Goal: Task Accomplishment & Management: Complete application form

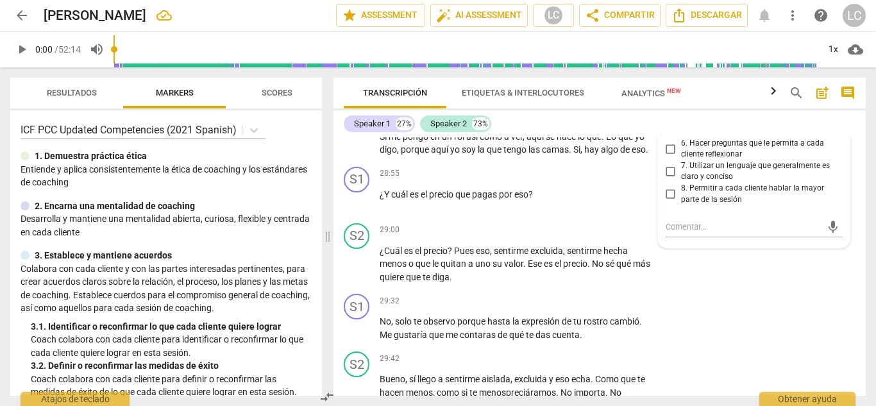
scroll to position [5519, 0]
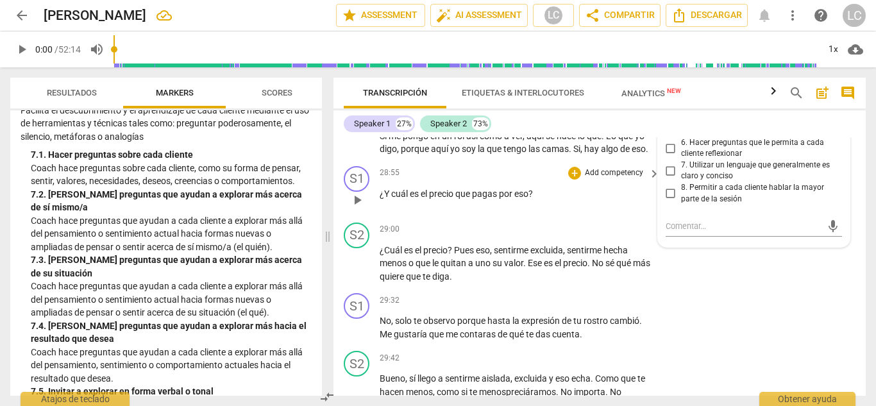
click at [593, 167] on p "Add competency" at bounding box center [614, 173] width 61 height 12
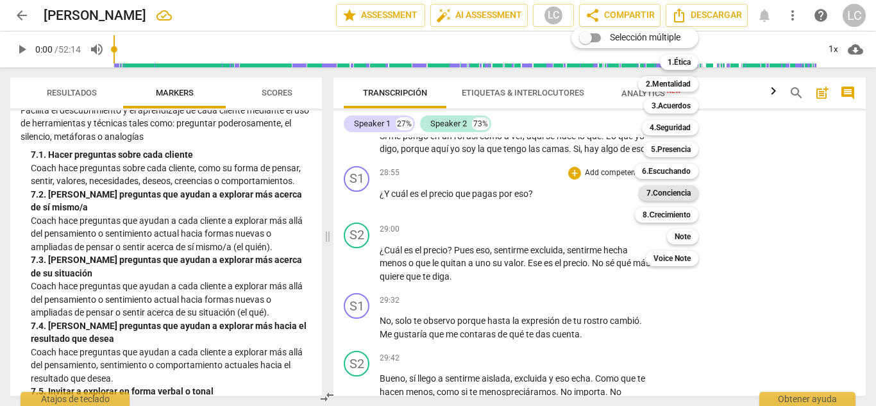
click at [686, 192] on b "7.Conciencia" at bounding box center [668, 192] width 44 height 15
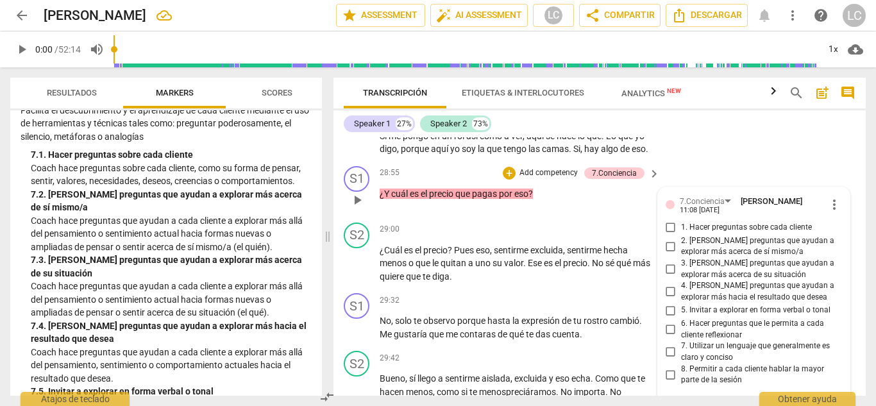
click at [668, 262] on input "3. [PERSON_NAME] preguntas que ayudan a explorar más acerca de su situación" at bounding box center [671, 269] width 21 height 15
checkbox input "true"
click at [668, 322] on input "6. Hacer preguntas que le permita a cada cliente reflexionar" at bounding box center [671, 329] width 21 height 15
checkbox input "true"
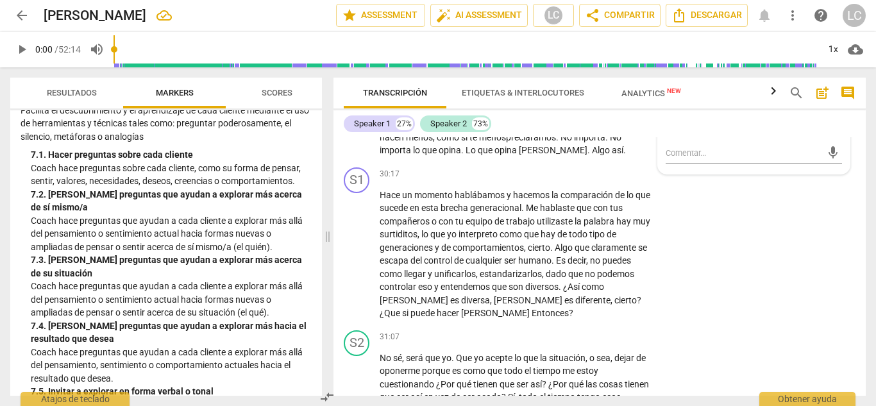
scroll to position [5775, 0]
click at [589, 168] on p "Add competency" at bounding box center [614, 174] width 61 height 12
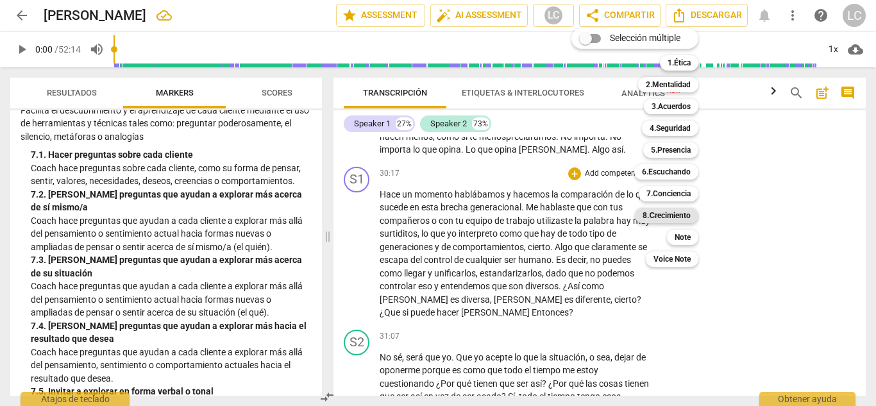
click at [670, 214] on b "8.Сrecimiento" at bounding box center [667, 215] width 48 height 15
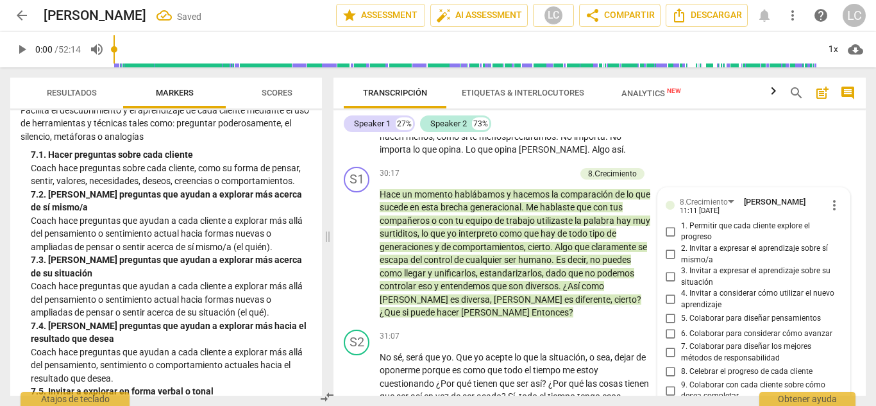
scroll to position [5781, 0]
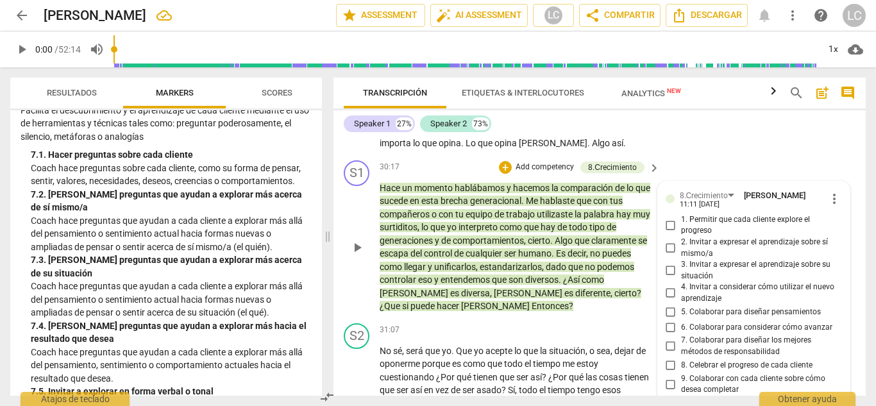
click at [667, 339] on input "7. Colaborar para diseñar los mejores métodos de responsabilidad" at bounding box center [671, 346] width 21 height 15
checkbox input "true"
click at [668, 304] on input "5. Colaborar para diseñar pensamientos" at bounding box center [671, 311] width 21 height 15
checkbox input "true"
click at [670, 319] on input "6. Colaborar para considerar cómo avanzar" at bounding box center [671, 326] width 21 height 15
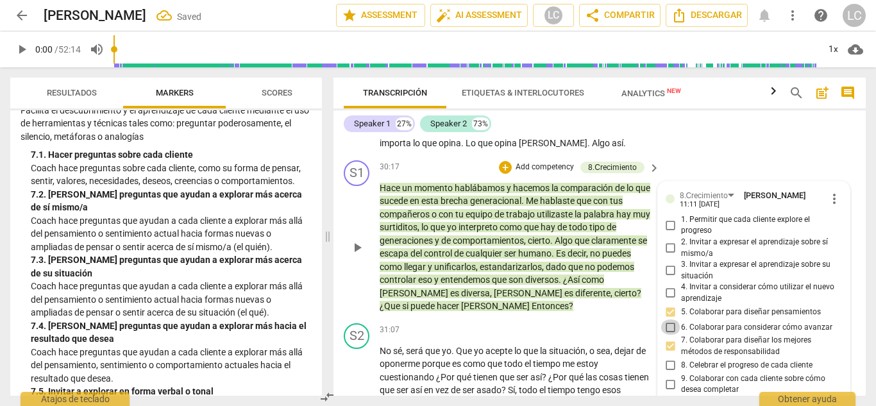
checkbox input "true"
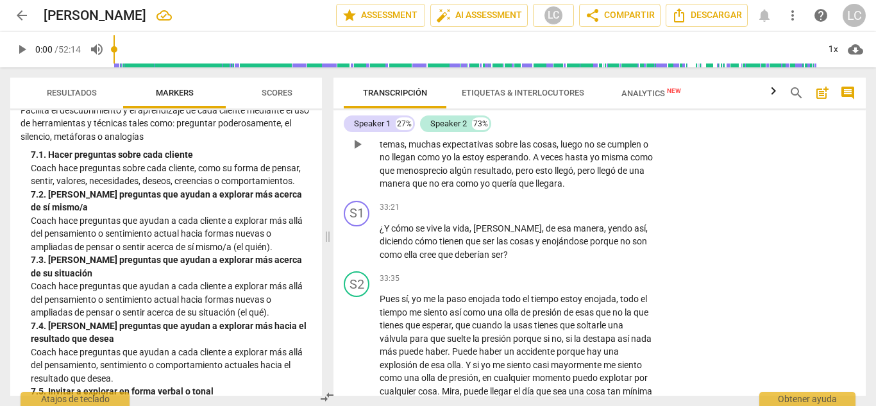
scroll to position [6290, 0]
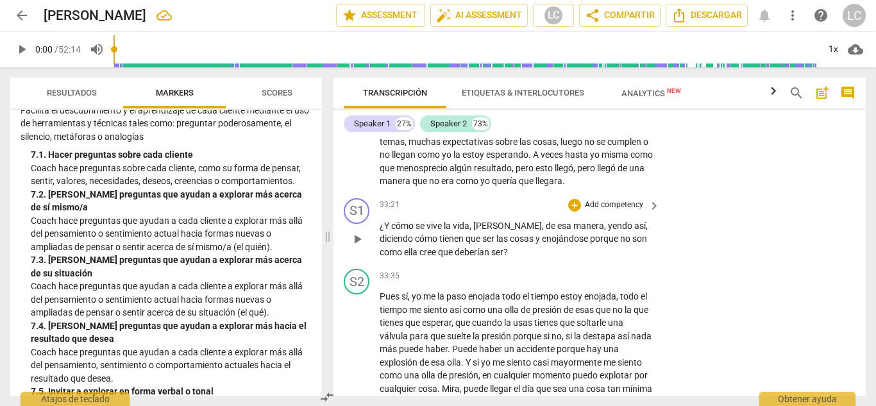
click at [606, 199] on p "Add competency" at bounding box center [614, 205] width 61 height 12
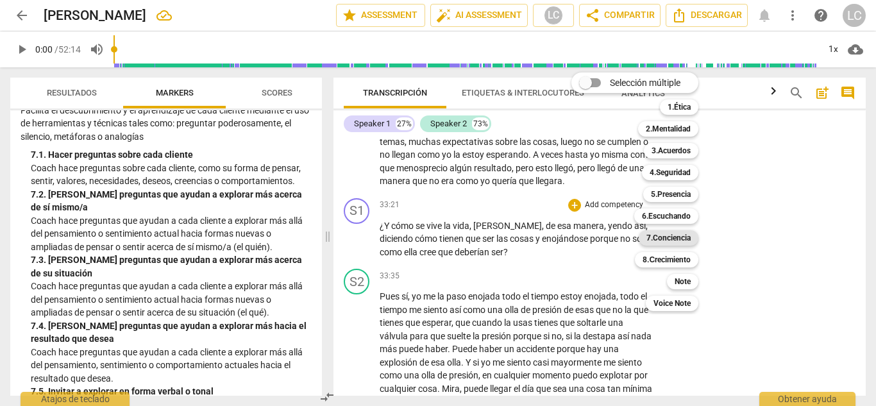
click at [661, 238] on b "7.Conciencia" at bounding box center [668, 237] width 44 height 15
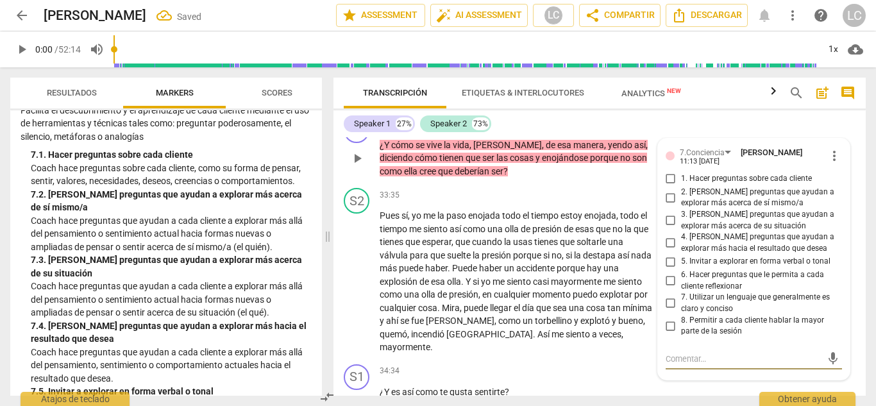
scroll to position [6367, 0]
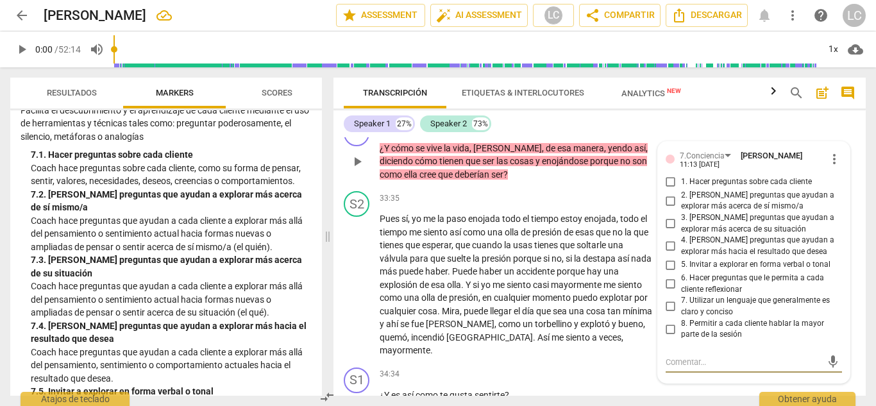
click at [666, 193] on input "2. [PERSON_NAME] preguntas que ayudan a explorar más acerca de sí mismo/a" at bounding box center [671, 200] width 21 height 15
checkbox input "true"
click at [668, 276] on input "6. Hacer preguntas que le permita a cada cliente reflexionar" at bounding box center [671, 283] width 21 height 15
checkbox input "true"
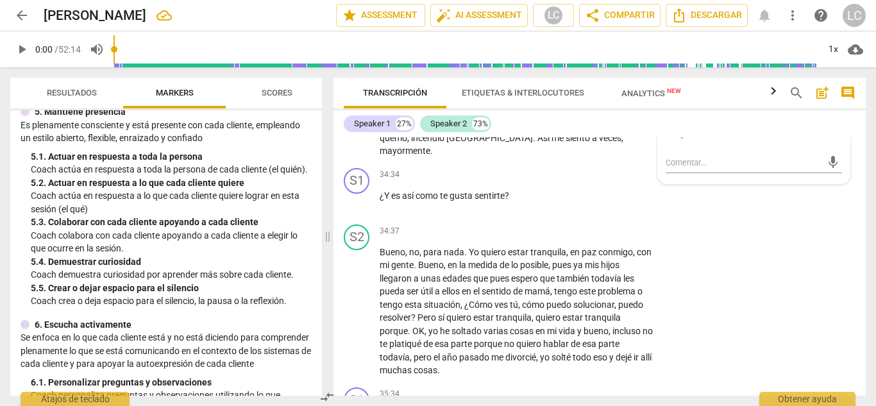
scroll to position [596, 0]
click at [600, 169] on p "Add competency" at bounding box center [614, 175] width 61 height 12
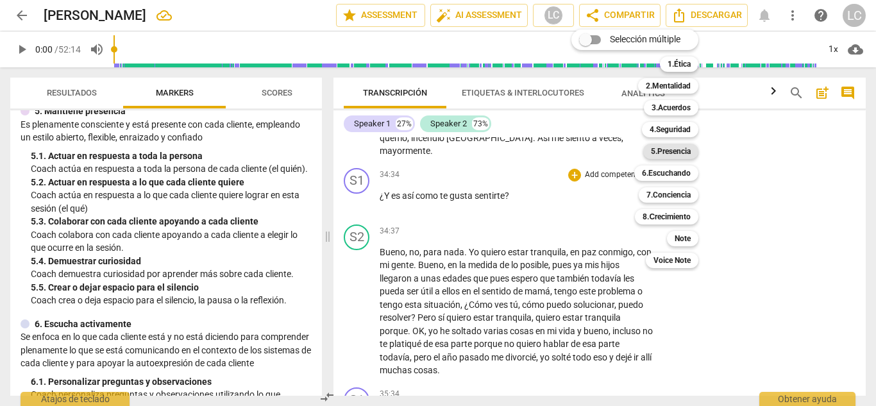
click at [664, 149] on b "5.Presencia" at bounding box center [671, 151] width 40 height 15
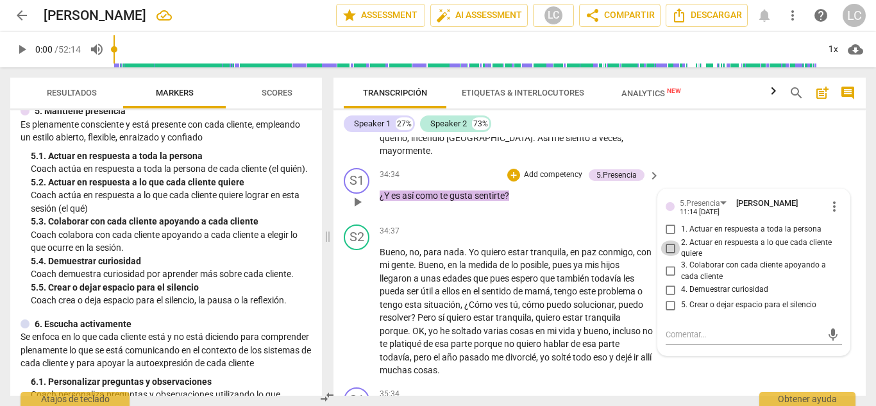
click at [667, 240] on input "2. Actuar en respuesta a lo que cada cliente quiere" at bounding box center [671, 247] width 21 height 15
checkbox input "true"
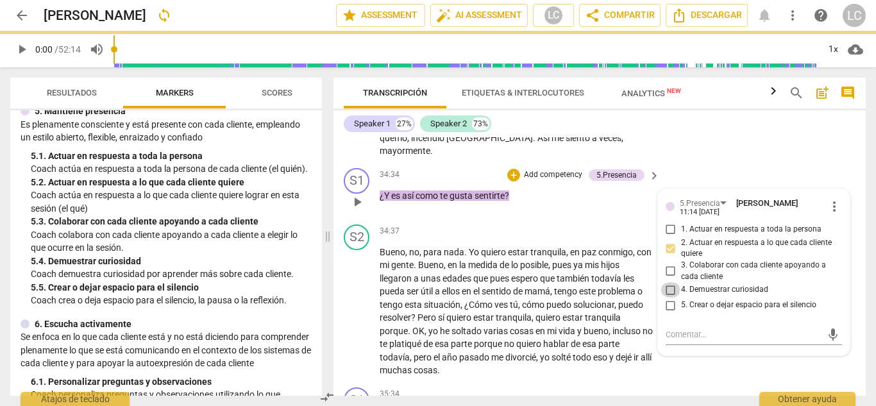
click at [669, 282] on input "4. Demuestrar curiosidad" at bounding box center [671, 289] width 21 height 15
checkbox input "true"
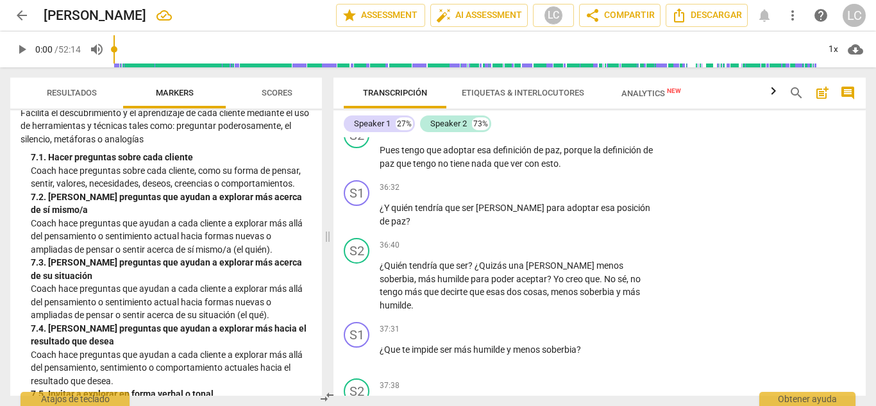
scroll to position [1141, 0]
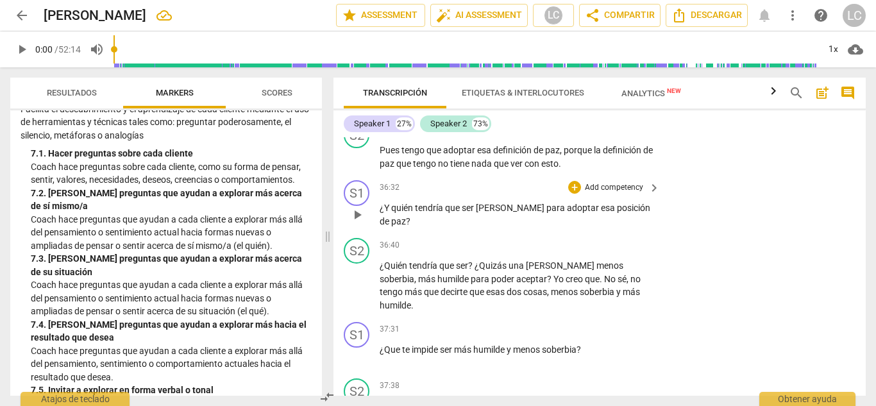
click at [609, 182] on p "Add competency" at bounding box center [614, 188] width 61 height 12
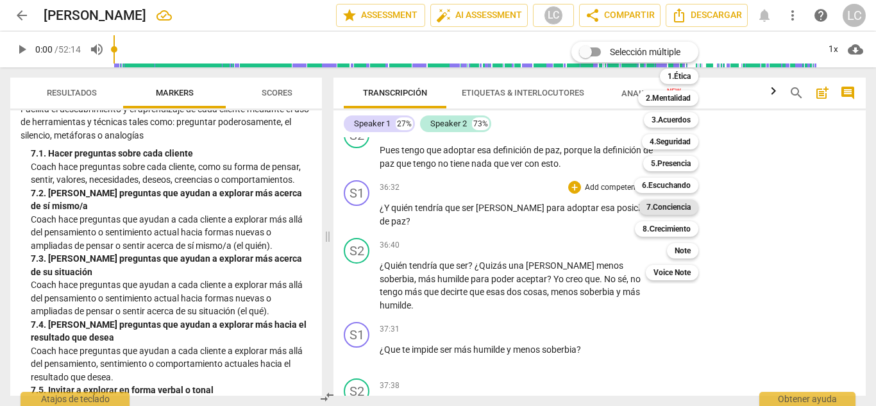
click at [667, 211] on b "7.Conciencia" at bounding box center [668, 206] width 44 height 15
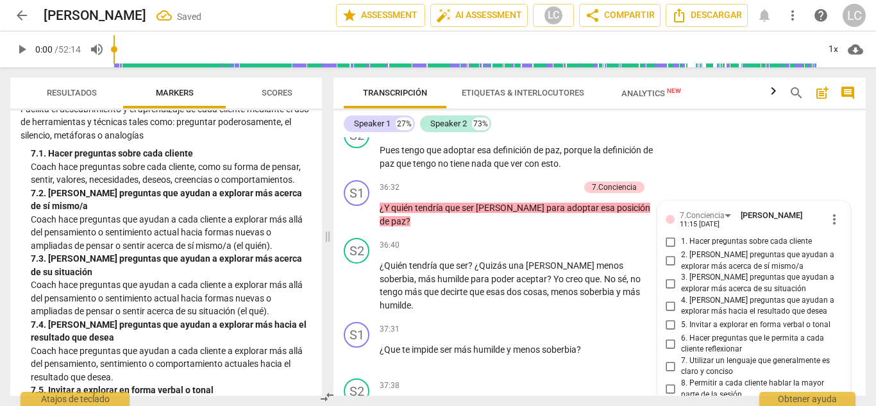
scroll to position [7048, 0]
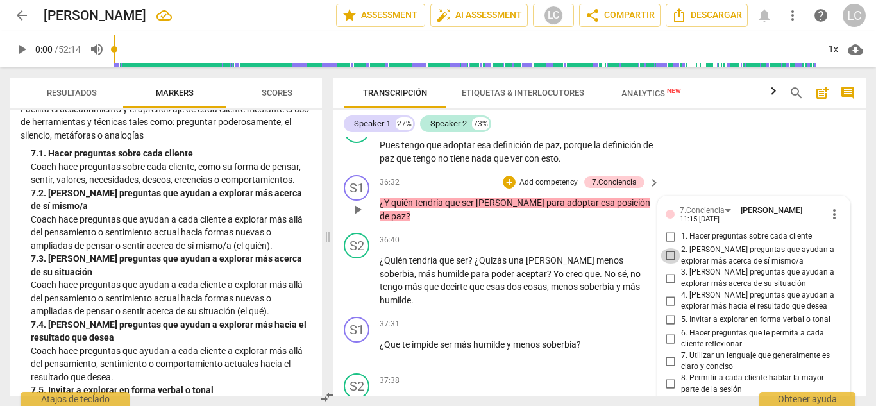
click at [669, 248] on input "2. [PERSON_NAME] preguntas que ayudan a explorar más acerca de sí mismo/a" at bounding box center [671, 255] width 21 height 15
checkbox input "true"
click at [668, 293] on input "4. [PERSON_NAME] preguntas que ayudan a explorar más hacia el resultado que des…" at bounding box center [671, 300] width 21 height 15
checkbox input "true"
click at [666, 331] on input "6. Hacer preguntas que le permita a cada cliente reflexionar" at bounding box center [671, 338] width 21 height 15
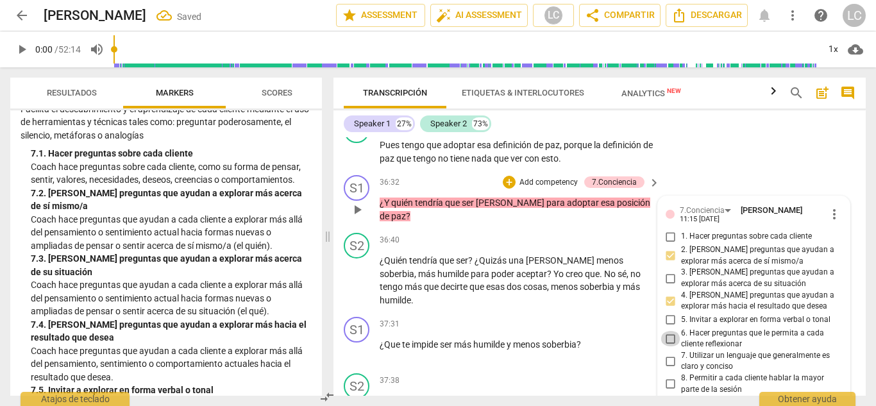
checkbox input "true"
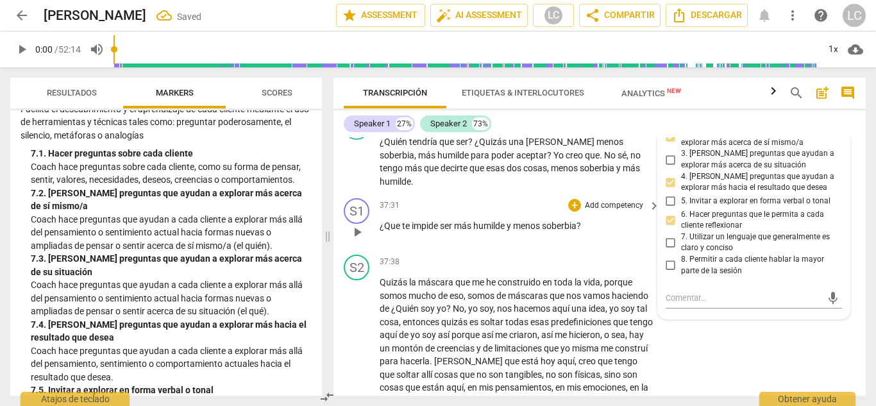
scroll to position [7167, 0]
click at [590, 199] on p "Add competency" at bounding box center [614, 205] width 61 height 12
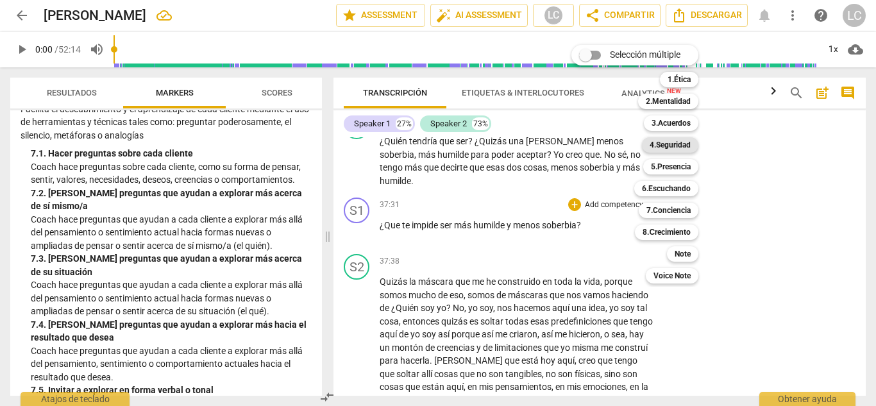
click at [656, 145] on b "4.Seguridad" at bounding box center [670, 144] width 41 height 15
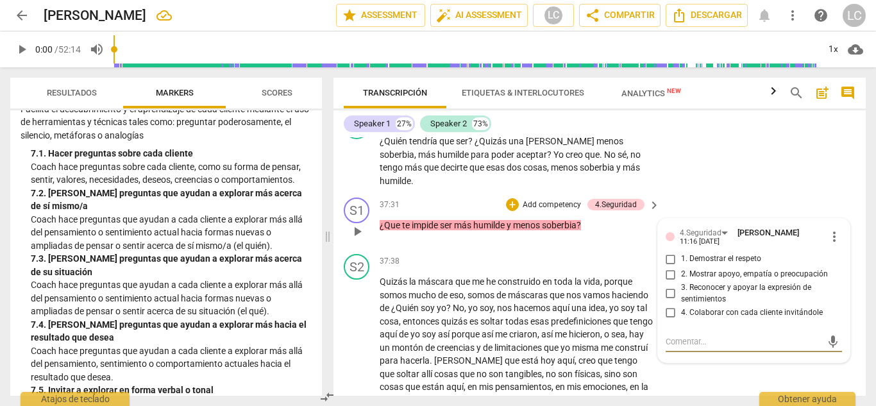
click at [668, 286] on input "3. Reconocer y apoyar la expresión de sentimientos" at bounding box center [671, 293] width 21 height 15
checkbox input "true"
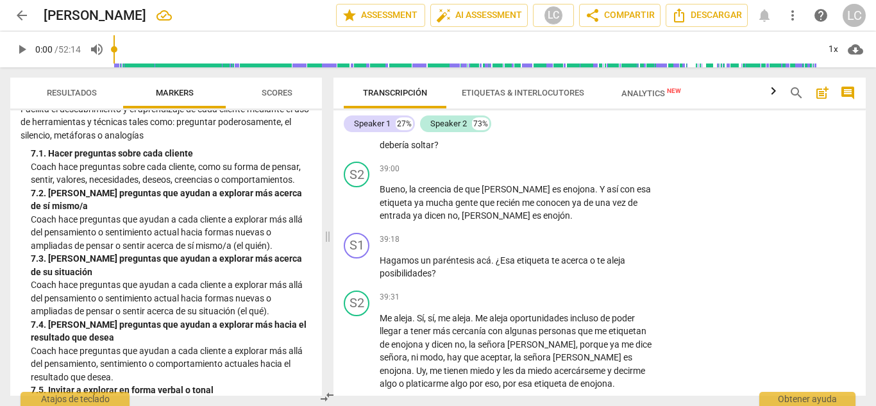
scroll to position [7597, 0]
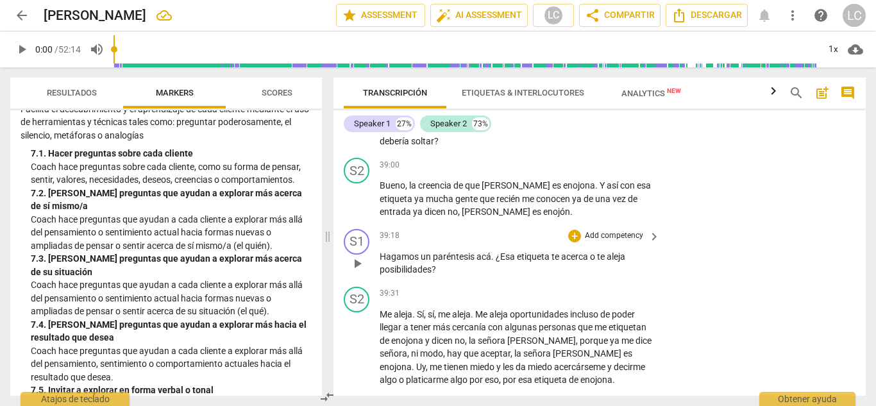
click at [621, 230] on p "Add competency" at bounding box center [614, 236] width 61 height 12
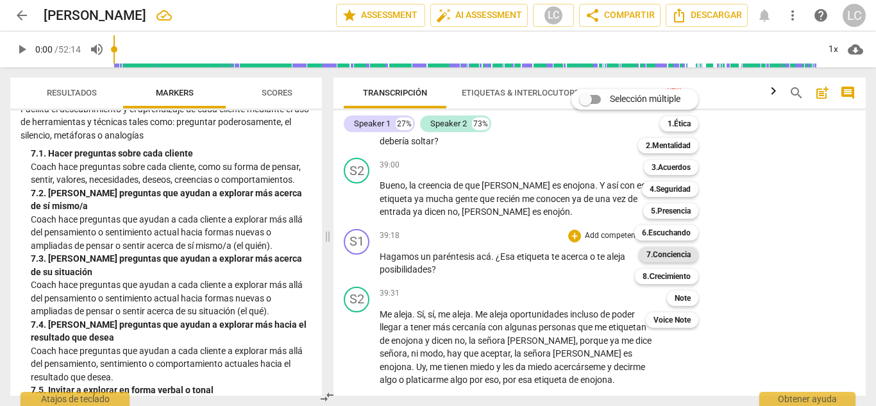
click at [664, 258] on b "7.Conciencia" at bounding box center [668, 254] width 44 height 15
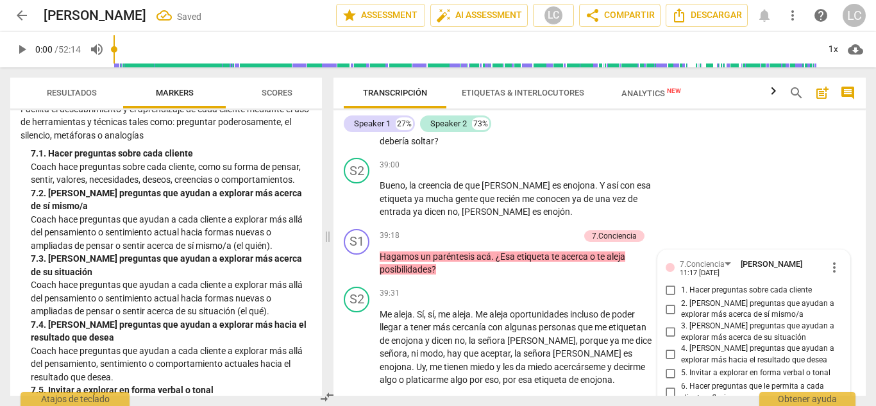
scroll to position [7773, 0]
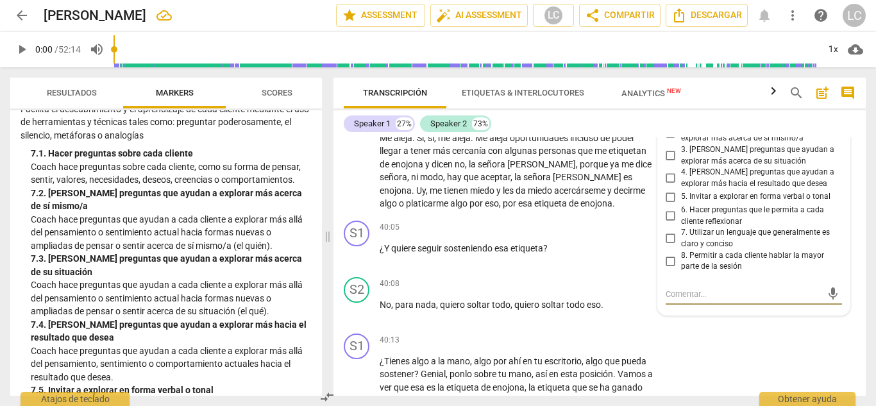
click at [668, 231] on input "7. Utilizar un lenguaje que generalmente es claro y conciso" at bounding box center [671, 238] width 21 height 15
checkbox input "true"
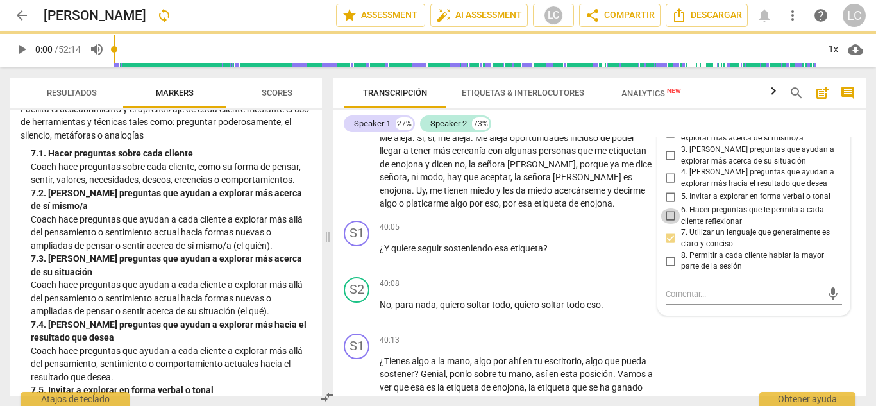
click at [669, 208] on input "6. Hacer preguntas que le permita a cada cliente reflexionar" at bounding box center [671, 215] width 21 height 15
checkbox input "true"
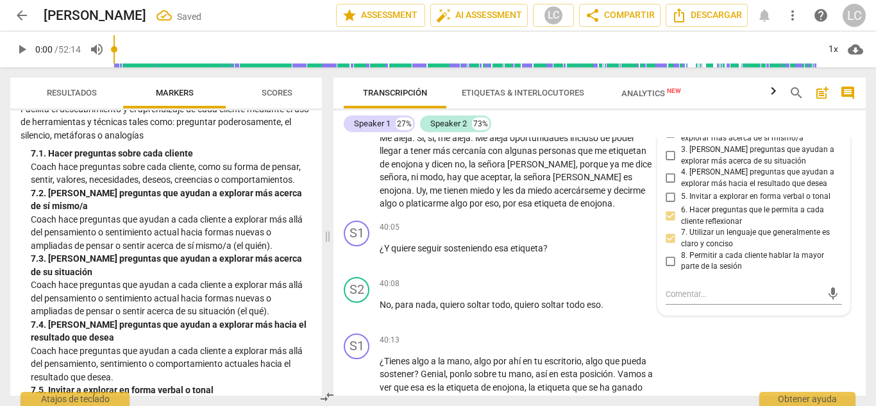
click at [669, 171] on input "4. [PERSON_NAME] preguntas que ayudan a explorar más hacia el resultado que des…" at bounding box center [671, 178] width 21 height 15
checkbox input "true"
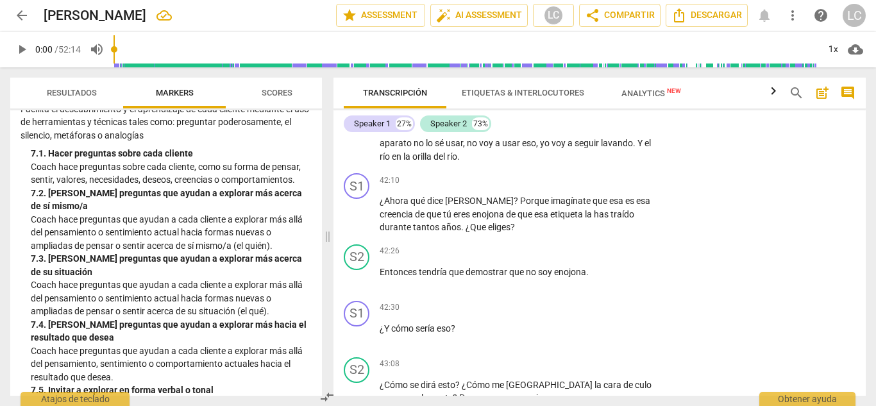
scroll to position [8307, 0]
click at [618, 176] on p "Add competency" at bounding box center [614, 182] width 61 height 12
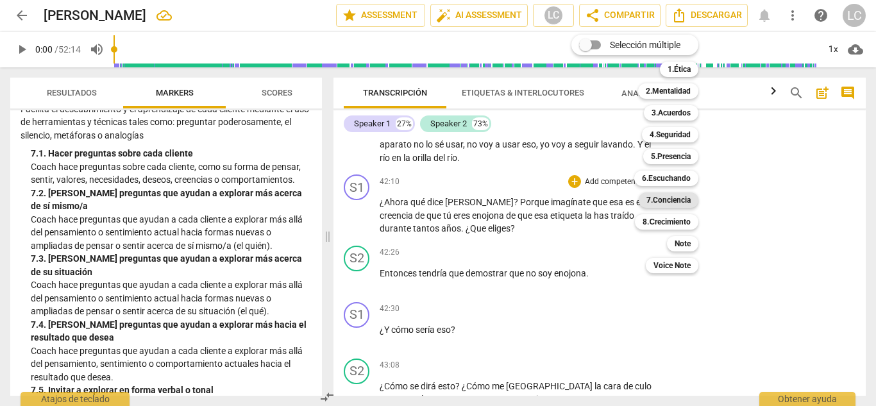
click at [669, 197] on b "7.Conciencia" at bounding box center [668, 199] width 44 height 15
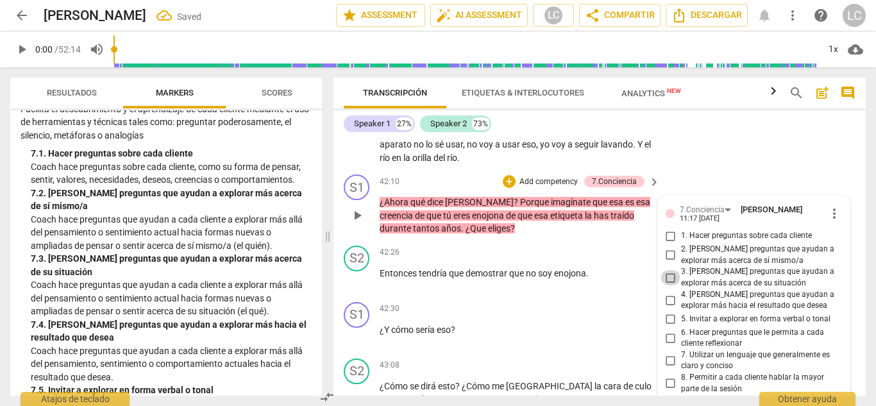
click at [665, 270] on input "3. [PERSON_NAME] preguntas que ayudan a explorar más acerca de su situación" at bounding box center [671, 277] width 21 height 15
checkbox input "true"
click at [668, 248] on input "2. [PERSON_NAME] preguntas que ayudan a explorar más acerca de sí mismo/a" at bounding box center [671, 255] width 21 height 15
checkbox input "true"
click at [666, 292] on input "4. [PERSON_NAME] preguntas que ayudan a explorar más hacia el resultado que des…" at bounding box center [671, 299] width 21 height 15
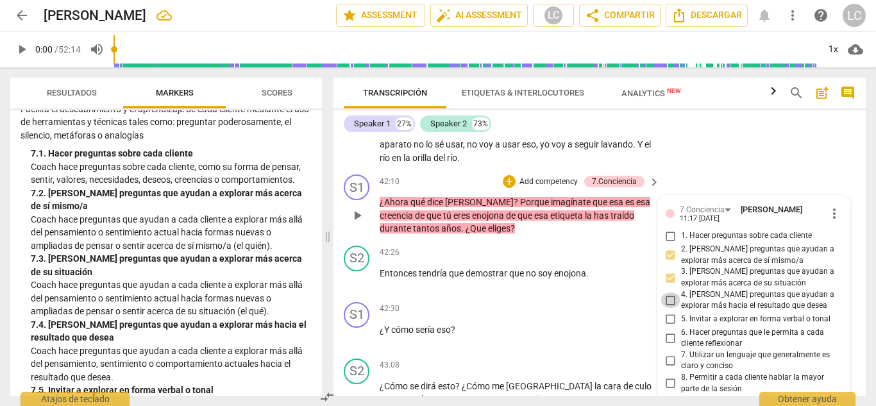
checkbox input "true"
click at [668, 330] on input "6. Hacer preguntas que le permita a cada cliente reflexionar" at bounding box center [671, 337] width 21 height 15
checkbox input "true"
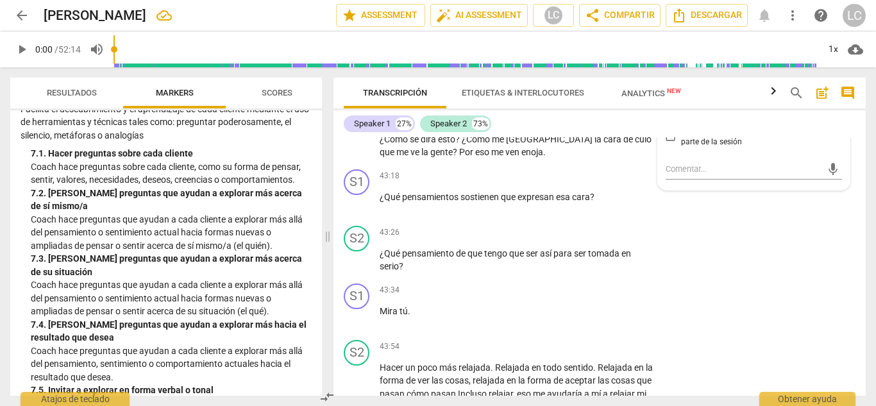
scroll to position [8553, 0]
click at [591, 171] on p "Add competency" at bounding box center [614, 177] width 61 height 12
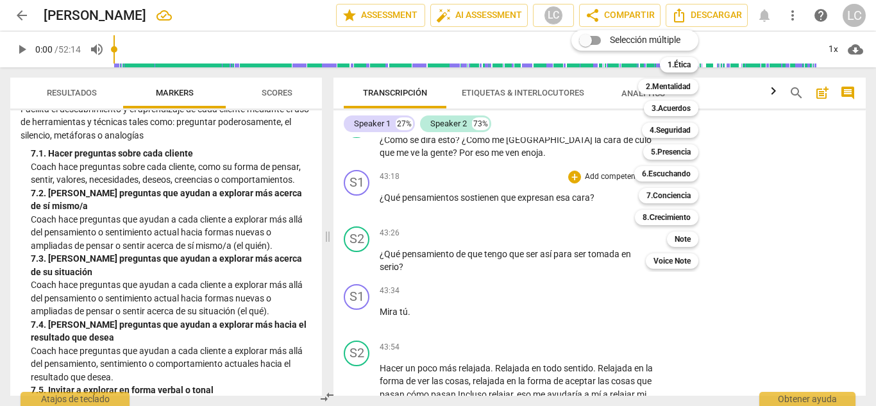
click at [305, 178] on div at bounding box center [438, 203] width 876 height 406
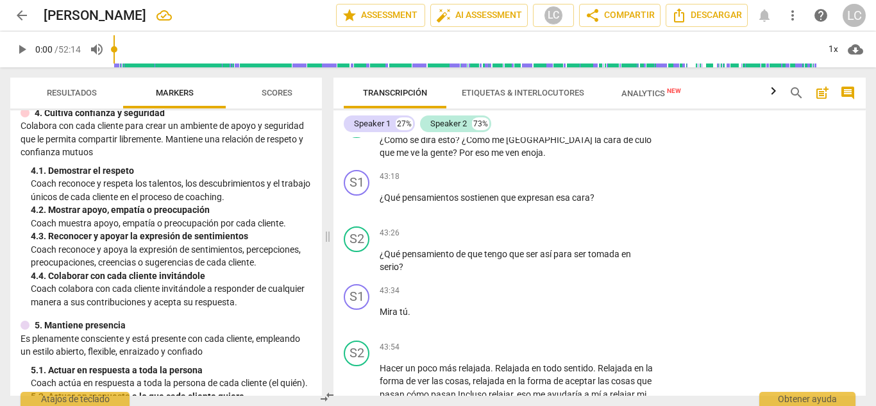
scroll to position [381, 0]
click at [619, 171] on p "Add competency" at bounding box center [614, 177] width 61 height 12
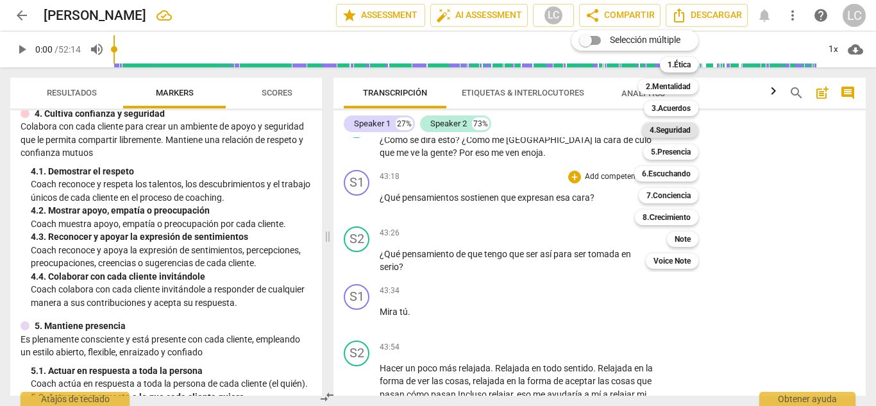
click at [677, 132] on b "4.Seguridad" at bounding box center [670, 129] width 41 height 15
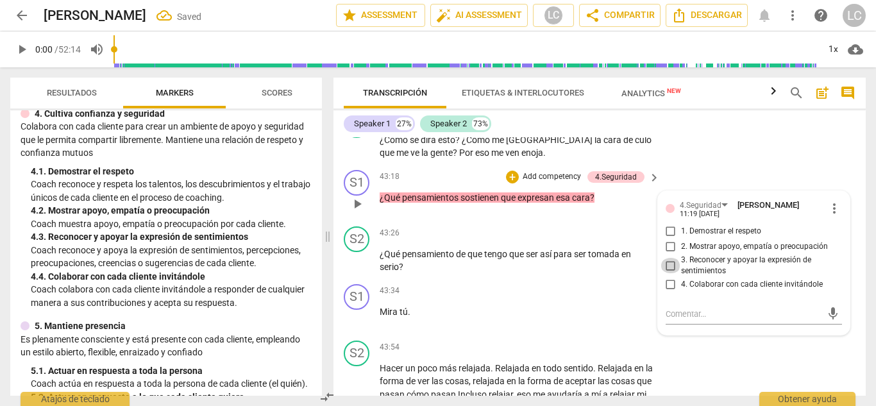
click at [667, 258] on input "3. Reconocer y apoyar la expresión de sentimientos" at bounding box center [671, 265] width 21 height 15
checkbox input "true"
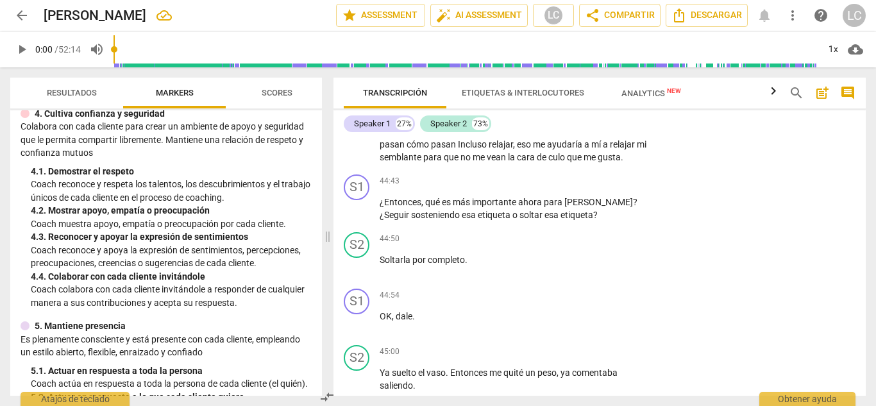
scroll to position [8805, 0]
click at [607, 174] on p "Add competency" at bounding box center [614, 180] width 61 height 12
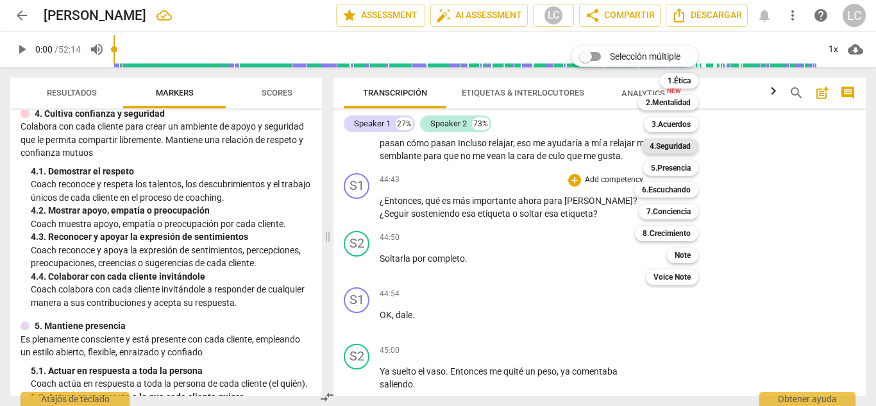
click at [670, 141] on b "4.Seguridad" at bounding box center [670, 146] width 41 height 15
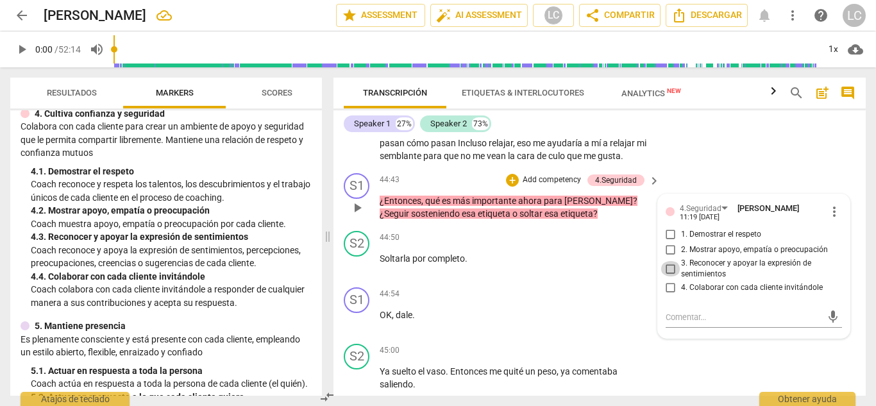
click at [667, 261] on input "3. Reconocer y apoyar la expresión de sentimientos" at bounding box center [671, 268] width 21 height 15
checkbox input "true"
click at [668, 227] on input "1. Demostrar el respeto" at bounding box center [671, 234] width 21 height 15
checkbox input "true"
click at [541, 174] on p "Add competency" at bounding box center [551, 180] width 61 height 12
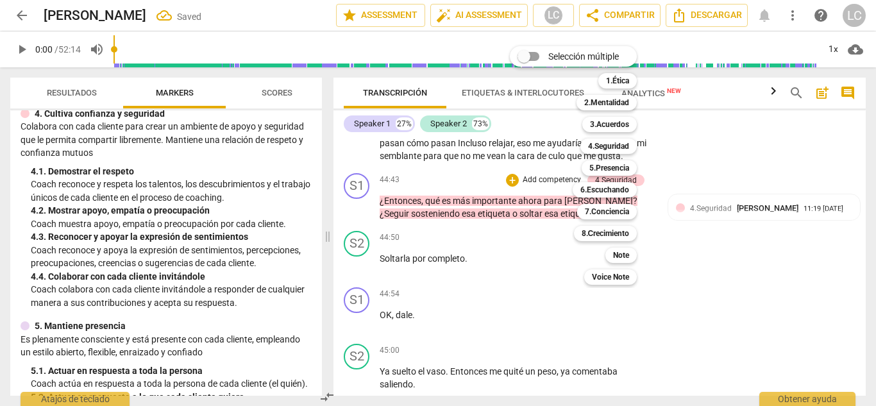
click at [298, 158] on div at bounding box center [438, 203] width 876 height 406
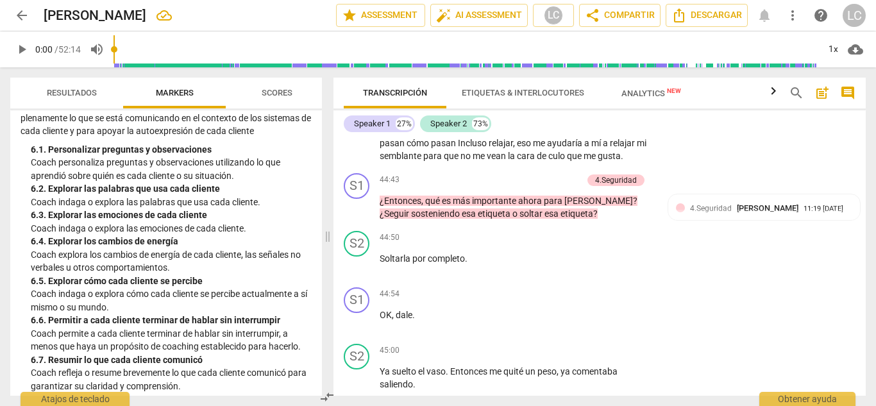
scroll to position [830, 0]
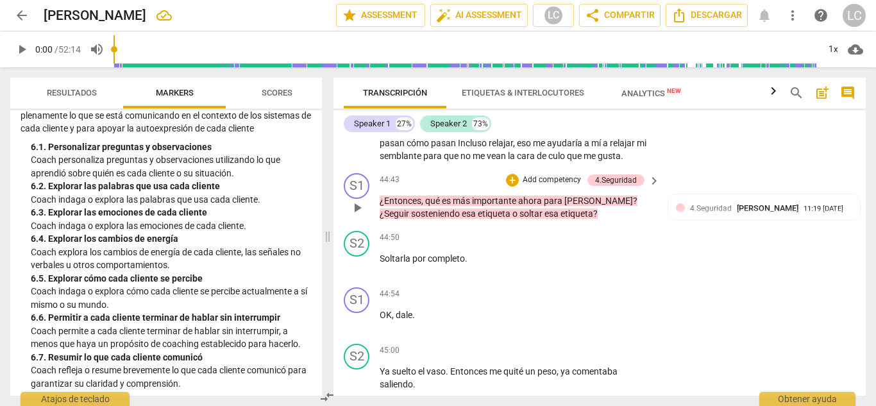
click at [550, 174] on p "Add competency" at bounding box center [551, 180] width 61 height 12
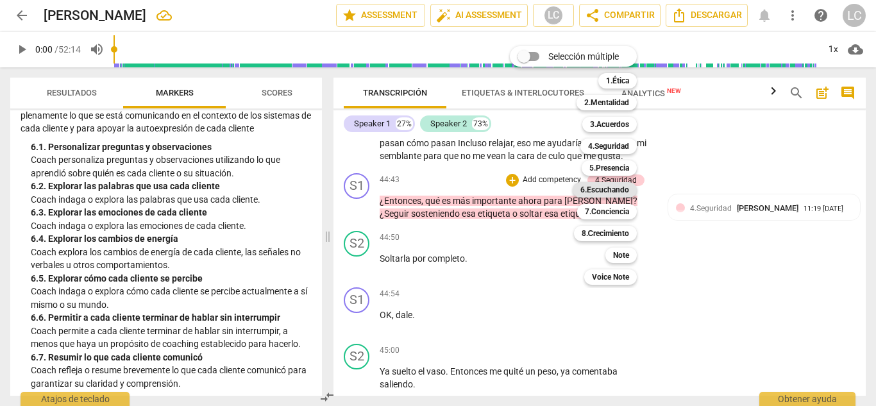
click at [597, 188] on b "6.Escuchando" at bounding box center [604, 189] width 49 height 15
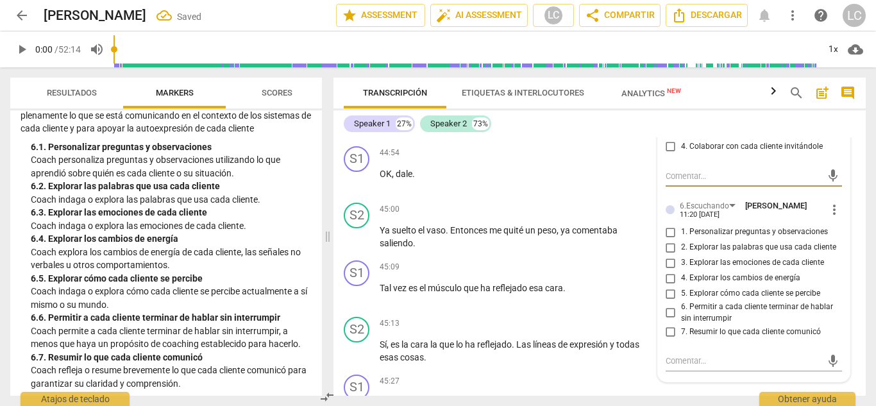
scroll to position [8946, 0]
click at [668, 224] on input "1. Personalizar preguntas y observaciones" at bounding box center [671, 231] width 21 height 15
checkbox input "true"
click at [667, 285] on input "5. Explorar cómo cada cliente se percibe" at bounding box center [671, 292] width 21 height 15
checkbox input "true"
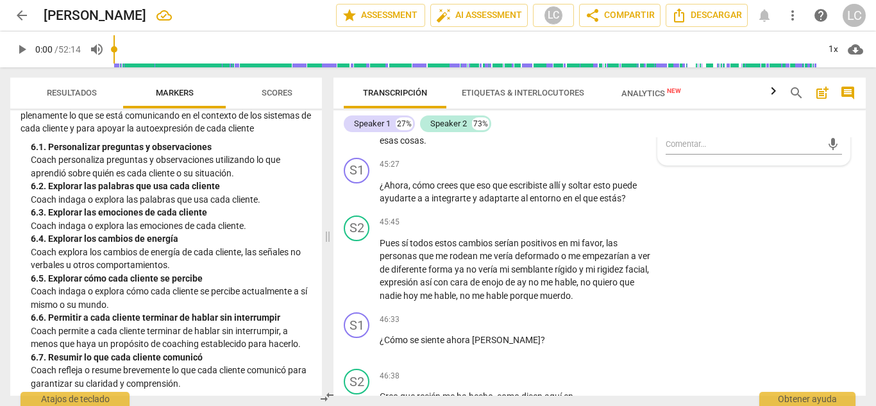
scroll to position [9164, 0]
click at [595, 158] on p "Add competency" at bounding box center [614, 164] width 61 height 12
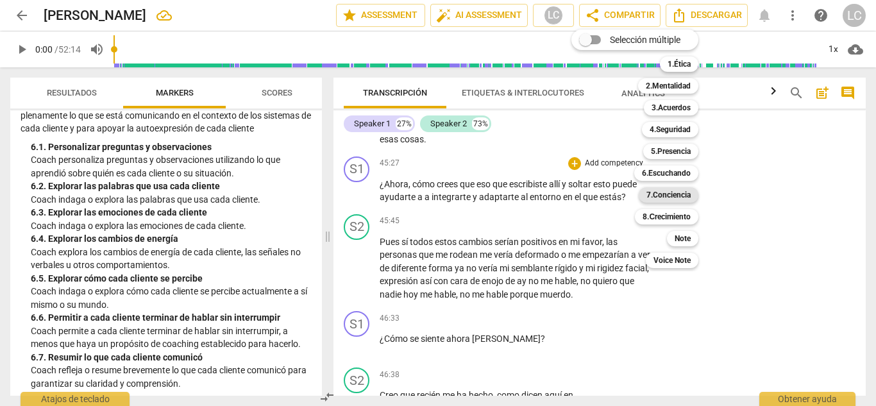
click at [653, 198] on b "7.Conciencia" at bounding box center [668, 194] width 44 height 15
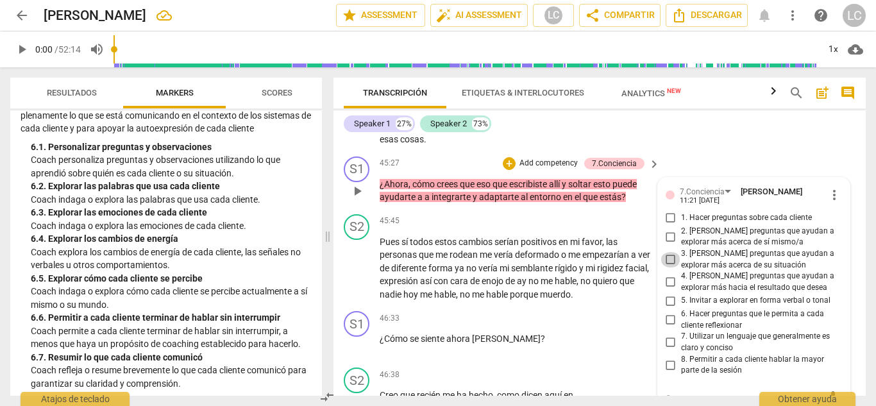
click at [668, 252] on input "3. [PERSON_NAME] preguntas que ayudan a explorar más acerca de su situación" at bounding box center [671, 259] width 21 height 15
checkbox input "true"
click at [667, 274] on input "4. [PERSON_NAME] preguntas que ayudan a explorar más hacia el resultado que des…" at bounding box center [671, 281] width 21 height 15
checkbox input "true"
click at [542, 158] on p "Add competency" at bounding box center [548, 164] width 61 height 12
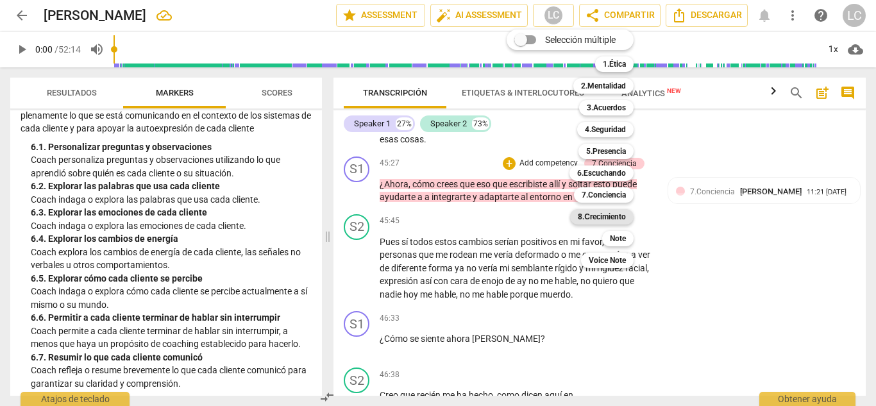
click at [603, 217] on b "8.Сrecimiento" at bounding box center [602, 216] width 48 height 15
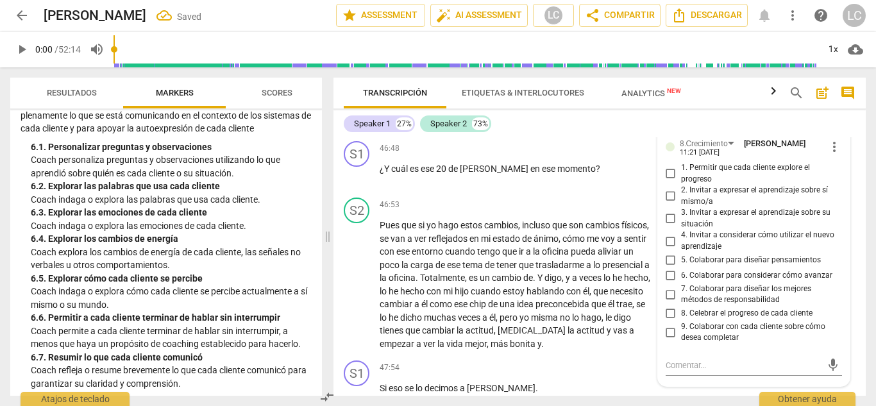
scroll to position [9449, 0]
click at [669, 267] on input "6. Colaborar para considerar cómo avanzar" at bounding box center [671, 274] width 21 height 15
checkbox input "true"
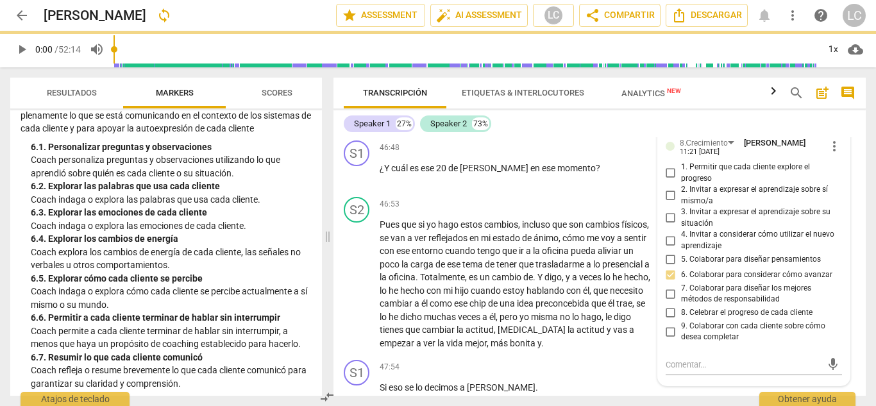
click at [668, 252] on input "5. Colaborar para diseñar pensamientos" at bounding box center [671, 259] width 21 height 15
checkbox input "true"
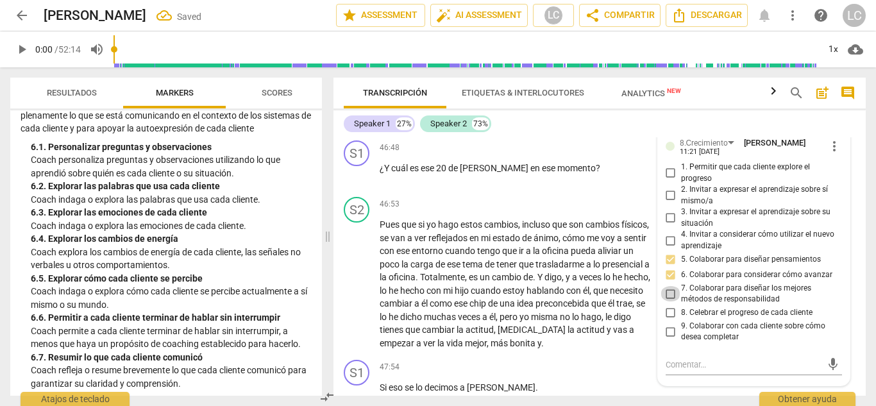
click at [669, 286] on input "7. Colaborar para diseñar los mejores métodos de responsabilidad" at bounding box center [671, 293] width 21 height 15
checkbox input "true"
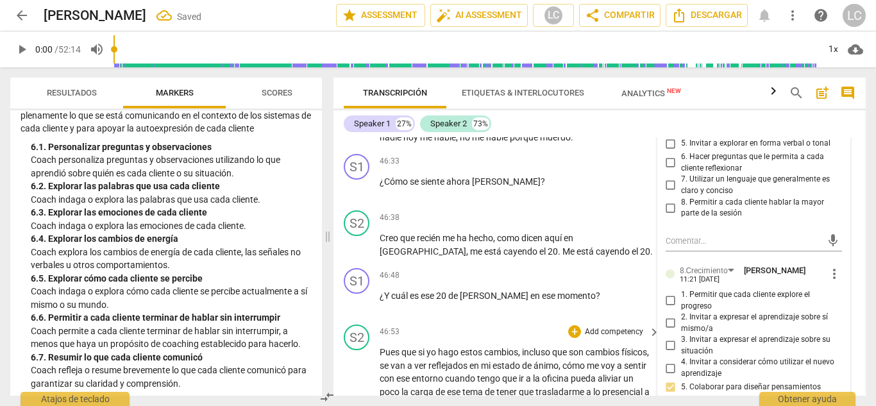
scroll to position [9320, 0]
click at [597, 156] on p "Add competency" at bounding box center [614, 162] width 61 height 12
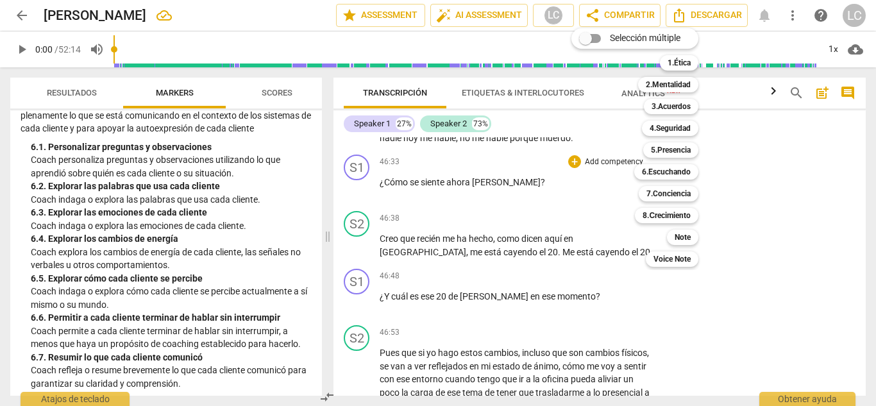
click at [155, 145] on div at bounding box center [438, 203] width 876 height 406
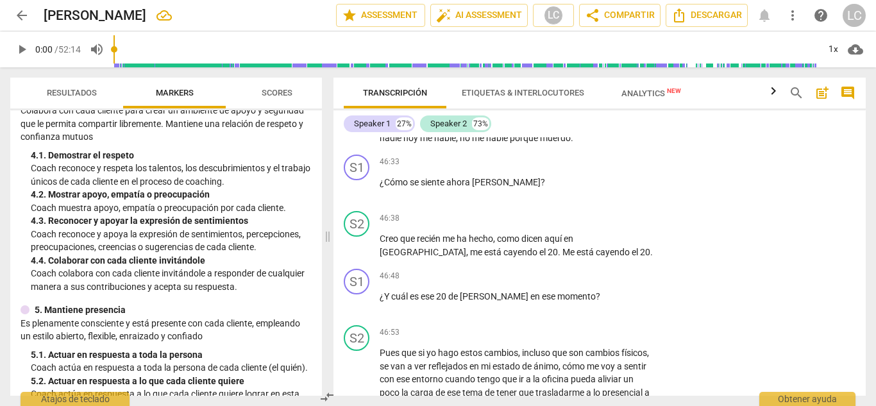
scroll to position [396, 0]
click at [593, 156] on p "Add competency" at bounding box center [614, 162] width 61 height 12
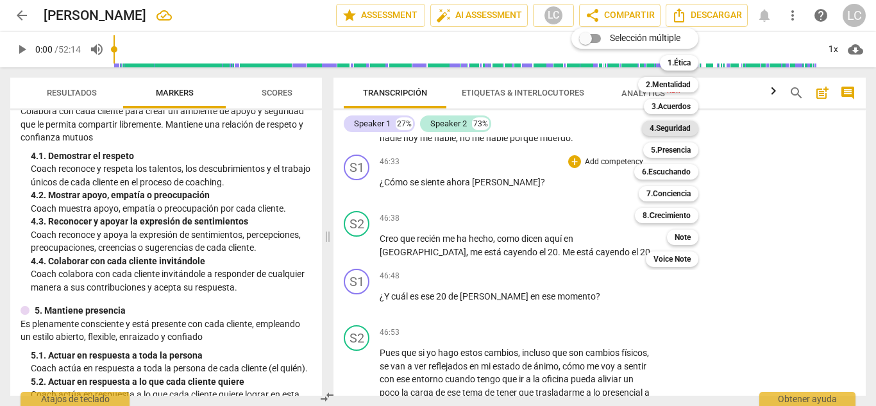
click at [675, 131] on b "4.Seguridad" at bounding box center [670, 128] width 41 height 15
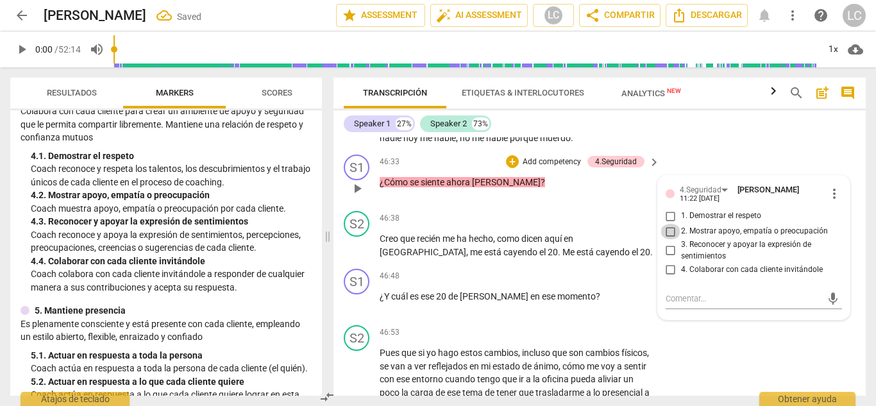
click at [669, 224] on input "2. Mostrar apoyo, empatía o preocupación" at bounding box center [671, 231] width 21 height 15
checkbox input "true"
click at [667, 243] on input "3. Reconocer y apoyar la expresión de sentimientos" at bounding box center [671, 250] width 21 height 15
checkbox input "true"
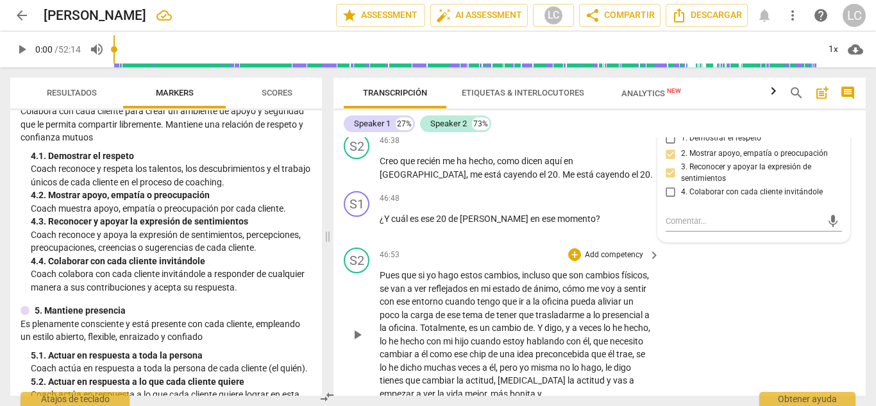
scroll to position [9397, 0]
click at [593, 194] on p "Add competency" at bounding box center [614, 200] width 61 height 12
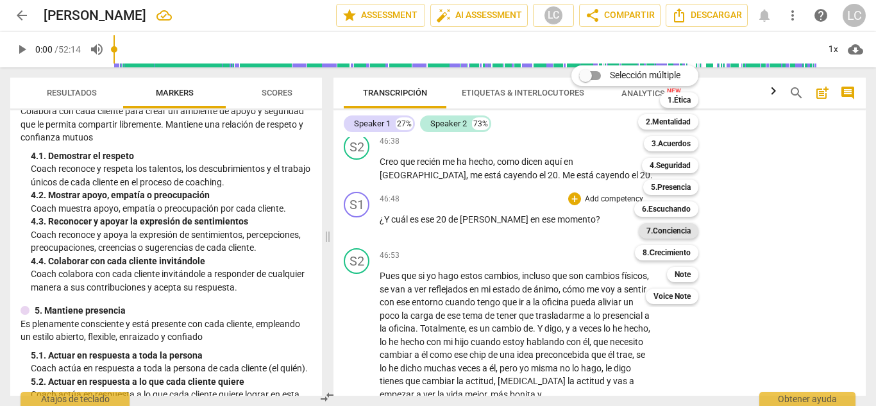
click at [673, 231] on b "7.Conciencia" at bounding box center [668, 230] width 44 height 15
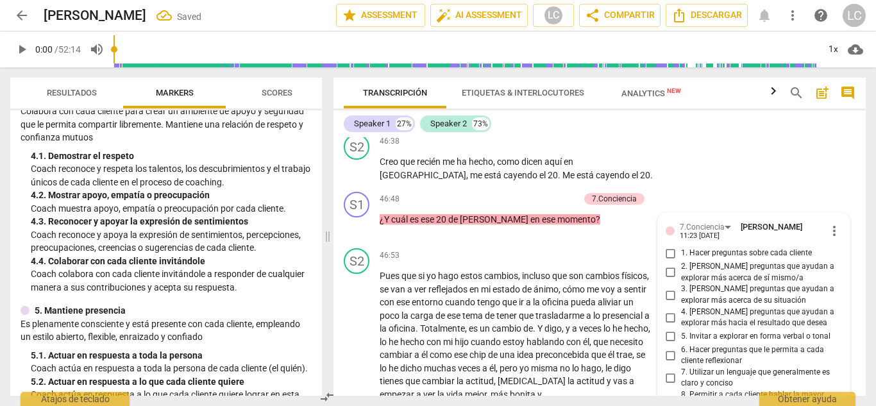
scroll to position [9550, 0]
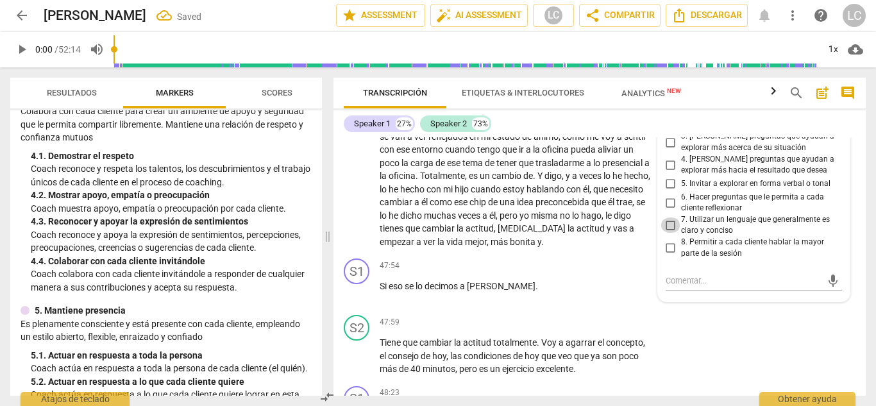
click at [666, 217] on input "7. Utilizar un lenguaje que generalmente es claro y conciso" at bounding box center [671, 224] width 21 height 15
checkbox input "true"
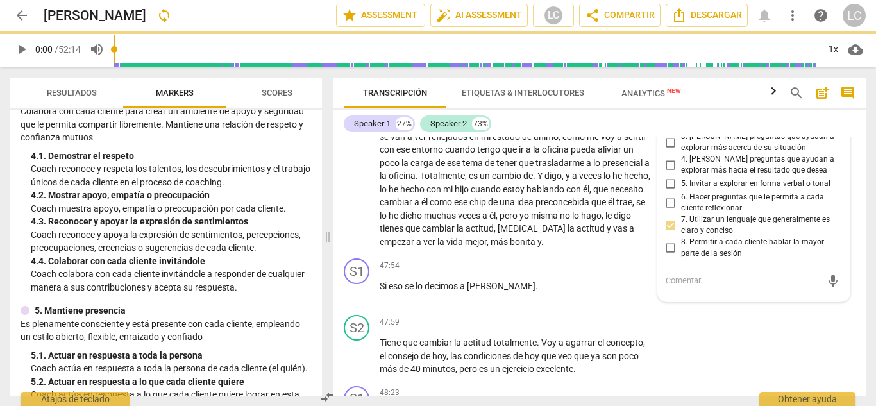
click at [667, 195] on input "6. Hacer preguntas que le permita a cada cliente reflexionar" at bounding box center [671, 202] width 21 height 15
checkbox input "true"
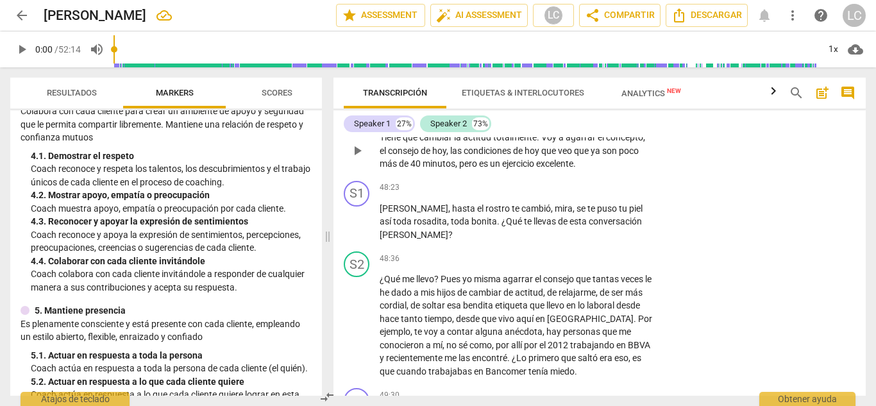
scroll to position [9756, 0]
click at [626, 181] on p "Add competency" at bounding box center [614, 187] width 61 height 12
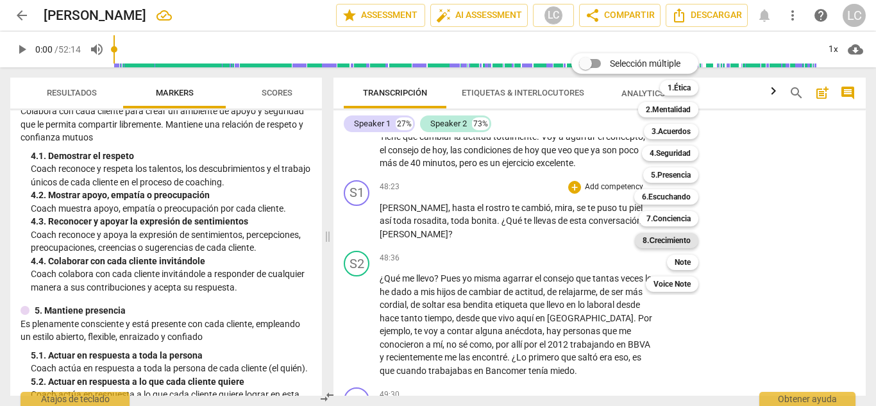
click at [666, 240] on b "8.Сrecimiento" at bounding box center [667, 240] width 48 height 15
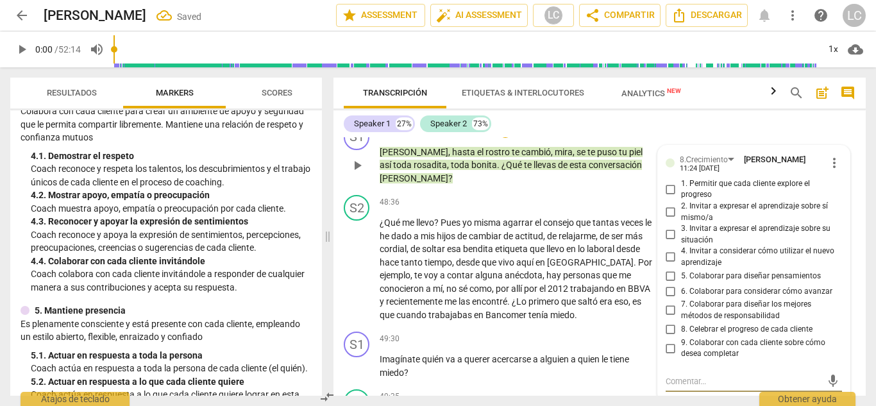
scroll to position [9808, 0]
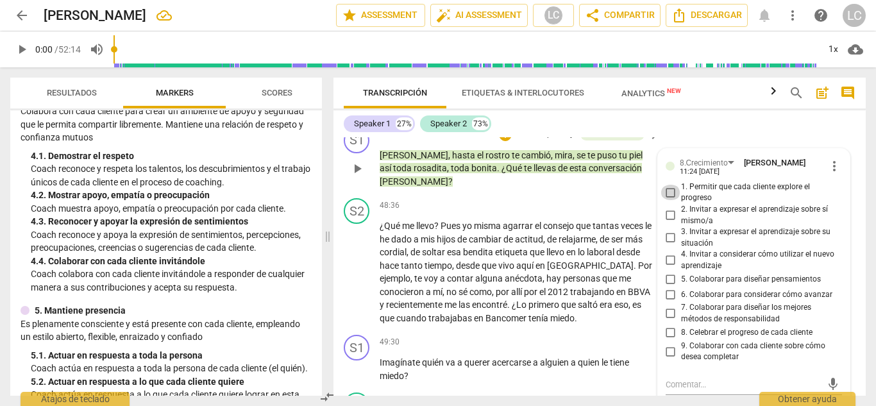
click at [667, 185] on input "1. Permitir que cada cliente explore el progreso" at bounding box center [671, 192] width 21 height 15
checkbox input "true"
click at [668, 230] on input "3. Invitar a expresar el aprendizaje sobre su situación" at bounding box center [671, 237] width 21 height 15
checkbox input "true"
click at [670, 325] on input "8. Celebrar el progreso de cada cliente" at bounding box center [671, 332] width 21 height 15
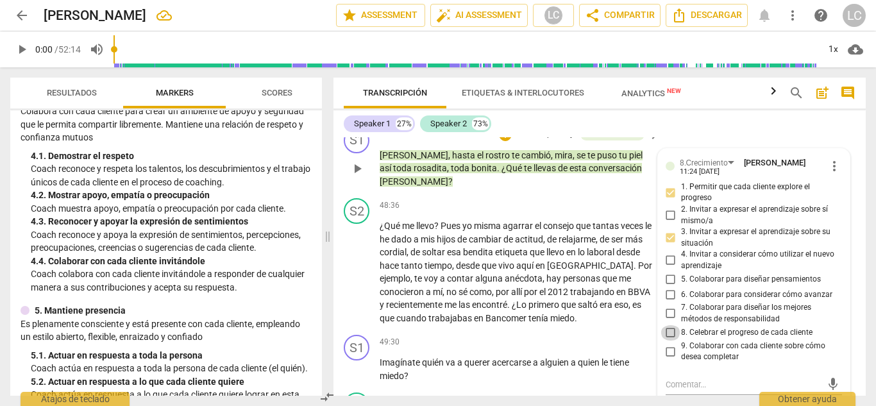
checkbox input "true"
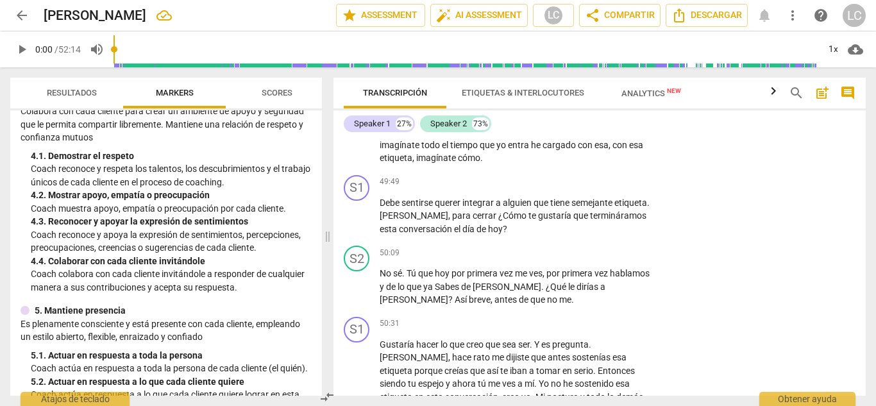
scroll to position [10103, 0]
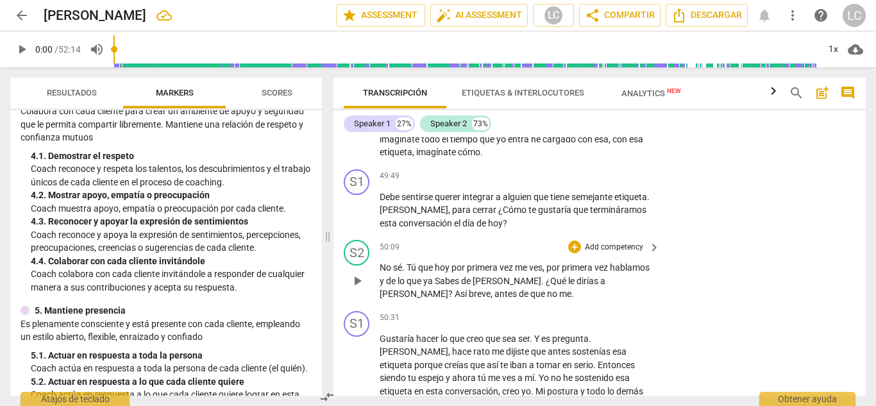
click at [621, 242] on p "Add competency" at bounding box center [614, 248] width 61 height 12
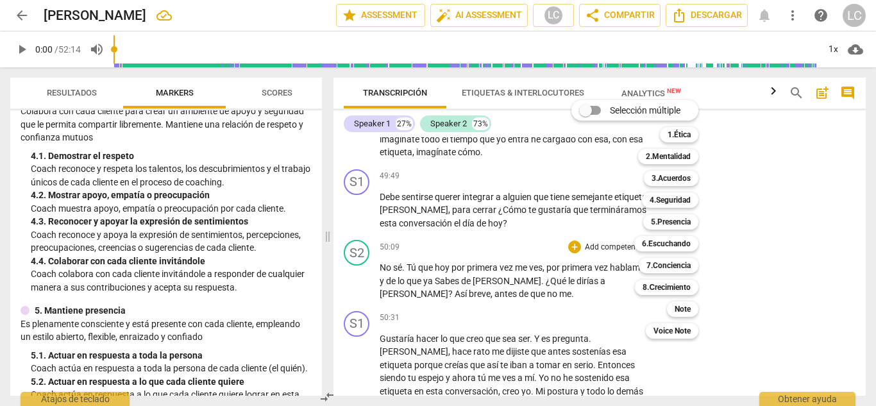
click at [577, 150] on div "Selección múltiple m 1.Ética 1 2.Mentalidad 2 3.Acuerdos 3 4.Seguridad 4 5.Pres…" at bounding box center [644, 219] width 156 height 245
click at [565, 135] on div at bounding box center [438, 203] width 876 height 406
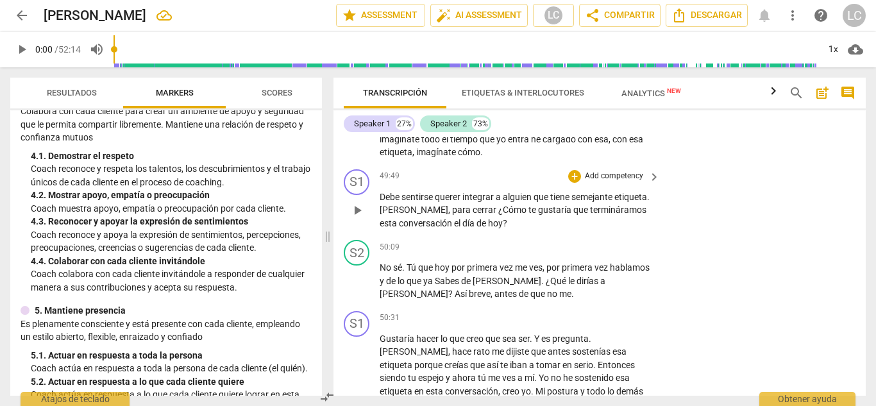
click at [592, 171] on p "Add competency" at bounding box center [614, 177] width 61 height 12
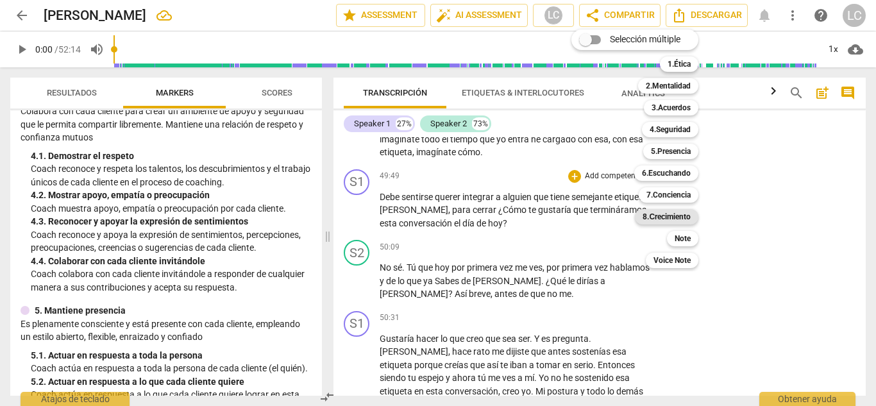
click at [654, 217] on b "8.Сrecimiento" at bounding box center [667, 216] width 48 height 15
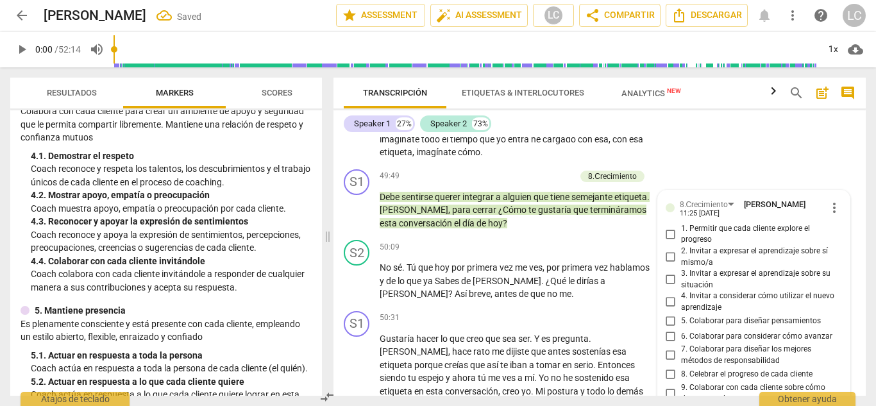
scroll to position [10110, 0]
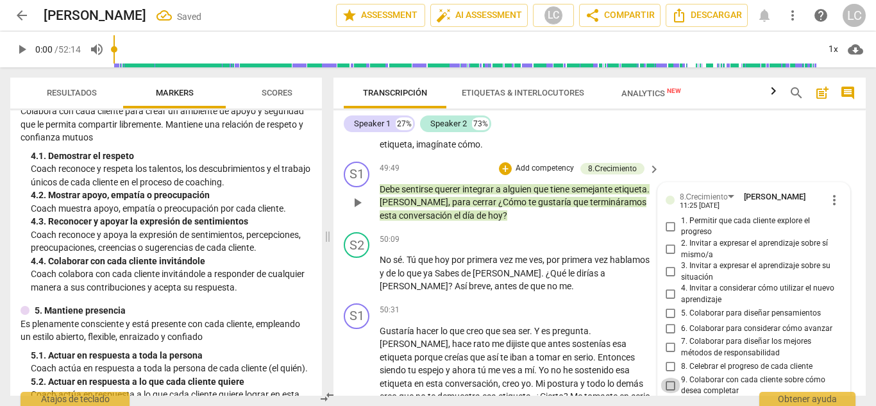
click at [669, 378] on input "9. Colaborar con cada cliente sobre cómo desea completar" at bounding box center [671, 385] width 21 height 15
checkbox input "true"
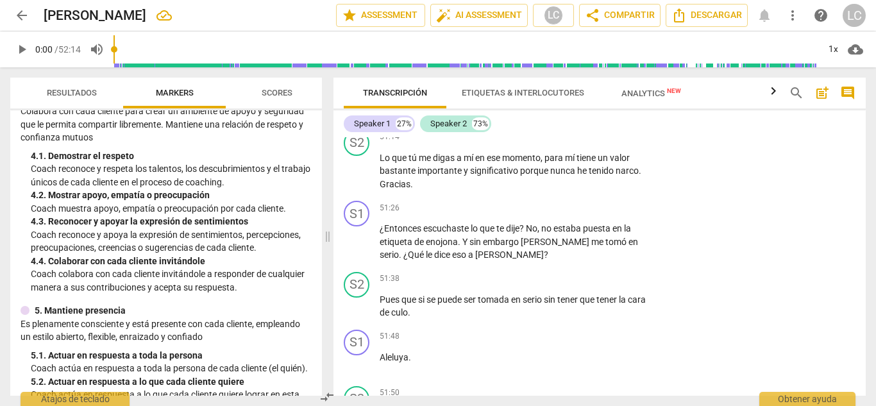
scroll to position [10507, 0]
click at [595, 202] on p "Add competency" at bounding box center [614, 208] width 61 height 12
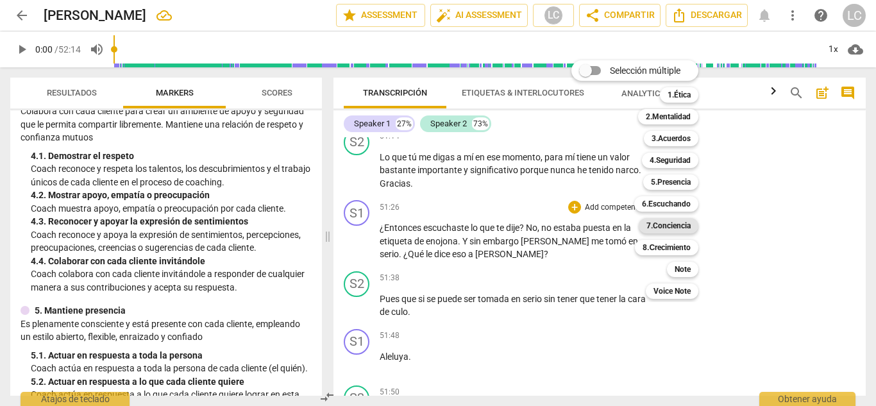
click at [675, 228] on b "7.Conciencia" at bounding box center [668, 225] width 44 height 15
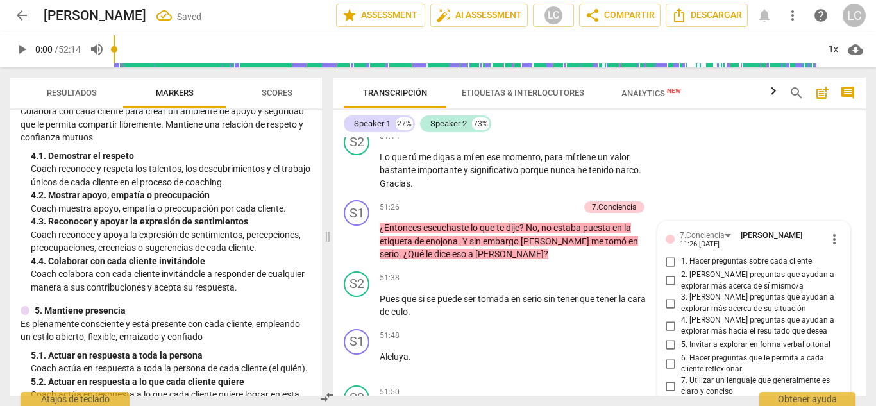
scroll to position [10640, 0]
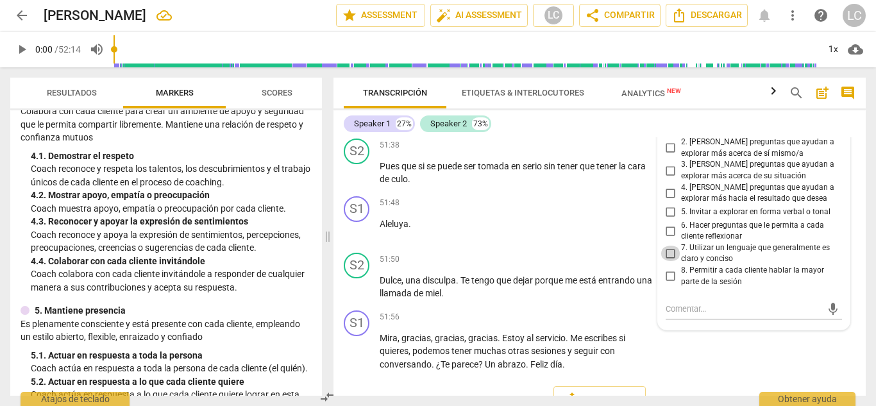
click at [666, 246] on input "7. Utilizar un lenguaje que generalmente es claro y conciso" at bounding box center [671, 253] width 21 height 15
checkbox input "true"
click at [667, 223] on input "6. Hacer preguntas que le permita a cada cliente reflexionar" at bounding box center [671, 230] width 21 height 15
checkbox input "true"
click at [669, 185] on input "4. [PERSON_NAME] preguntas que ayudan a explorar más hacia el resultado que des…" at bounding box center [671, 192] width 21 height 15
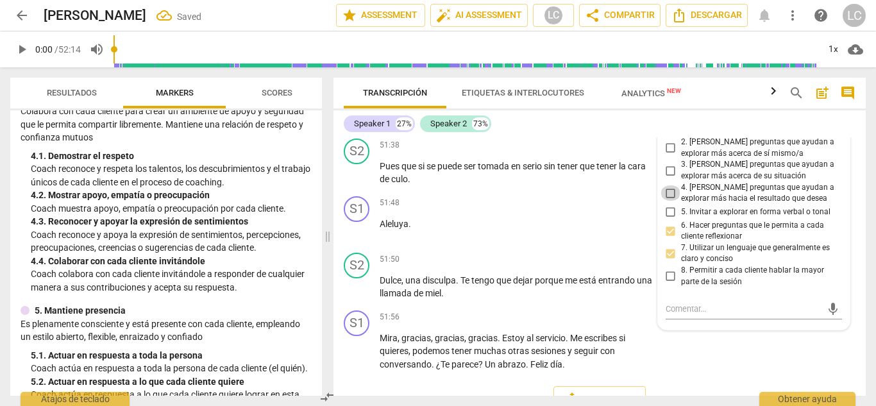
checkbox input "true"
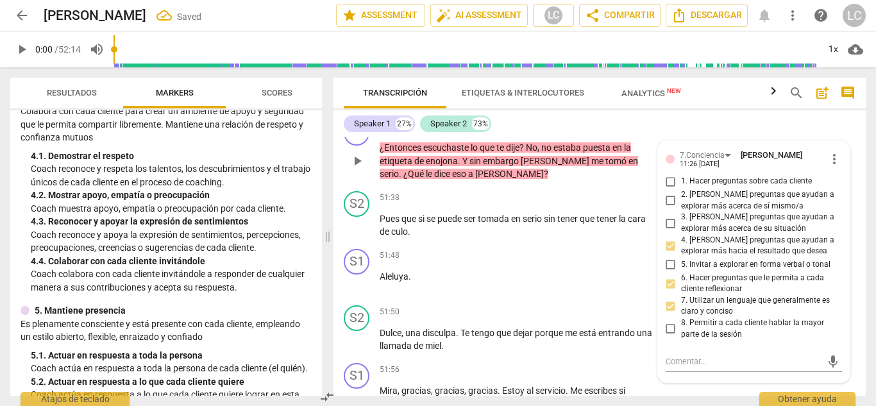
scroll to position [10587, 0]
click at [665, 194] on input "2. [PERSON_NAME] preguntas que ayudan a explorar más acerca de sí mismo/a" at bounding box center [671, 201] width 21 height 15
checkbox input "true"
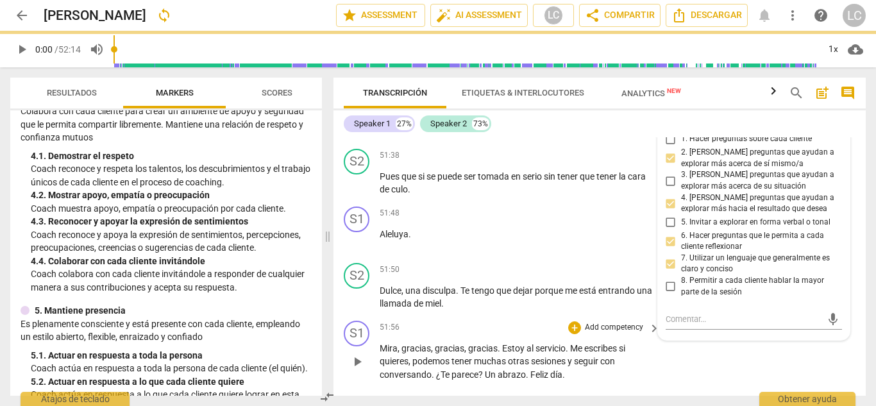
scroll to position [10640, 0]
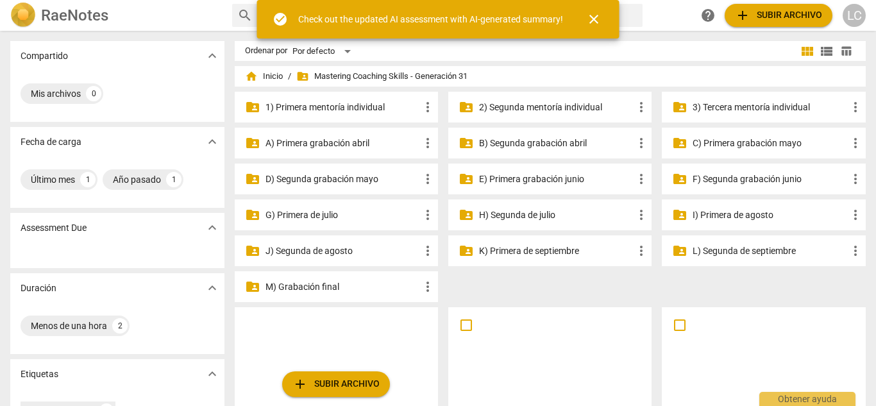
click at [544, 215] on p "H) Segunda de julio" at bounding box center [556, 214] width 155 height 13
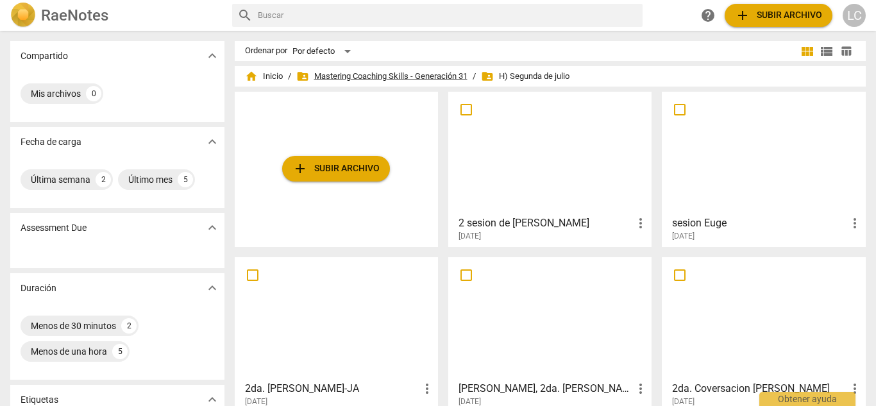
click at [344, 74] on span "folder_shared Mastering Coaching Skills - Generación 31" at bounding box center [381, 76] width 171 height 13
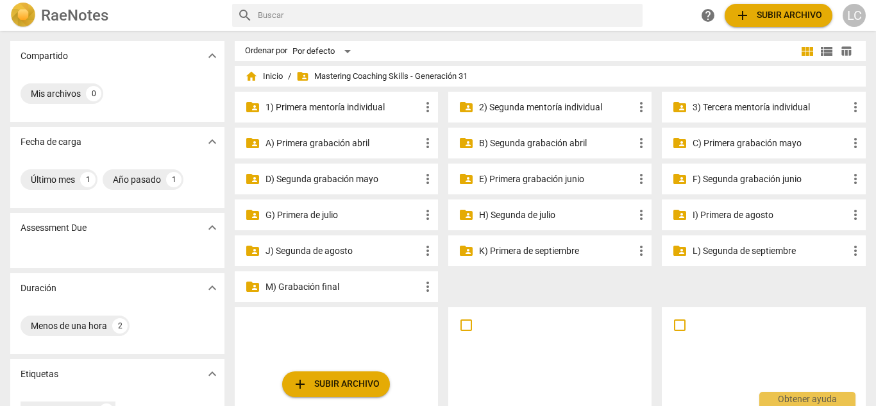
click at [309, 214] on p "G) Primera de julio" at bounding box center [342, 214] width 155 height 13
